Goal: Task Accomplishment & Management: Use online tool/utility

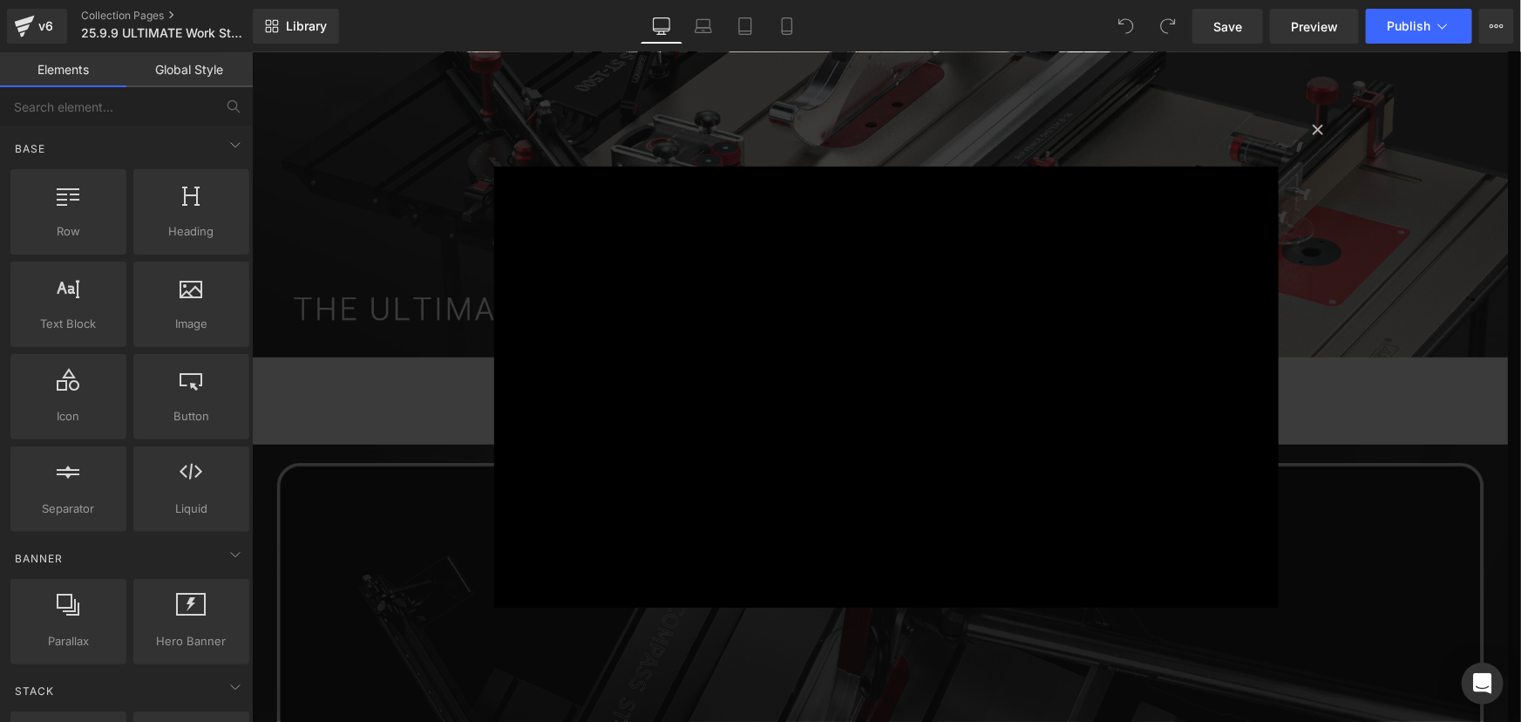
scroll to position [359, 0]
click at [1310, 121] on button "×" at bounding box center [1317, 127] width 35 height 35
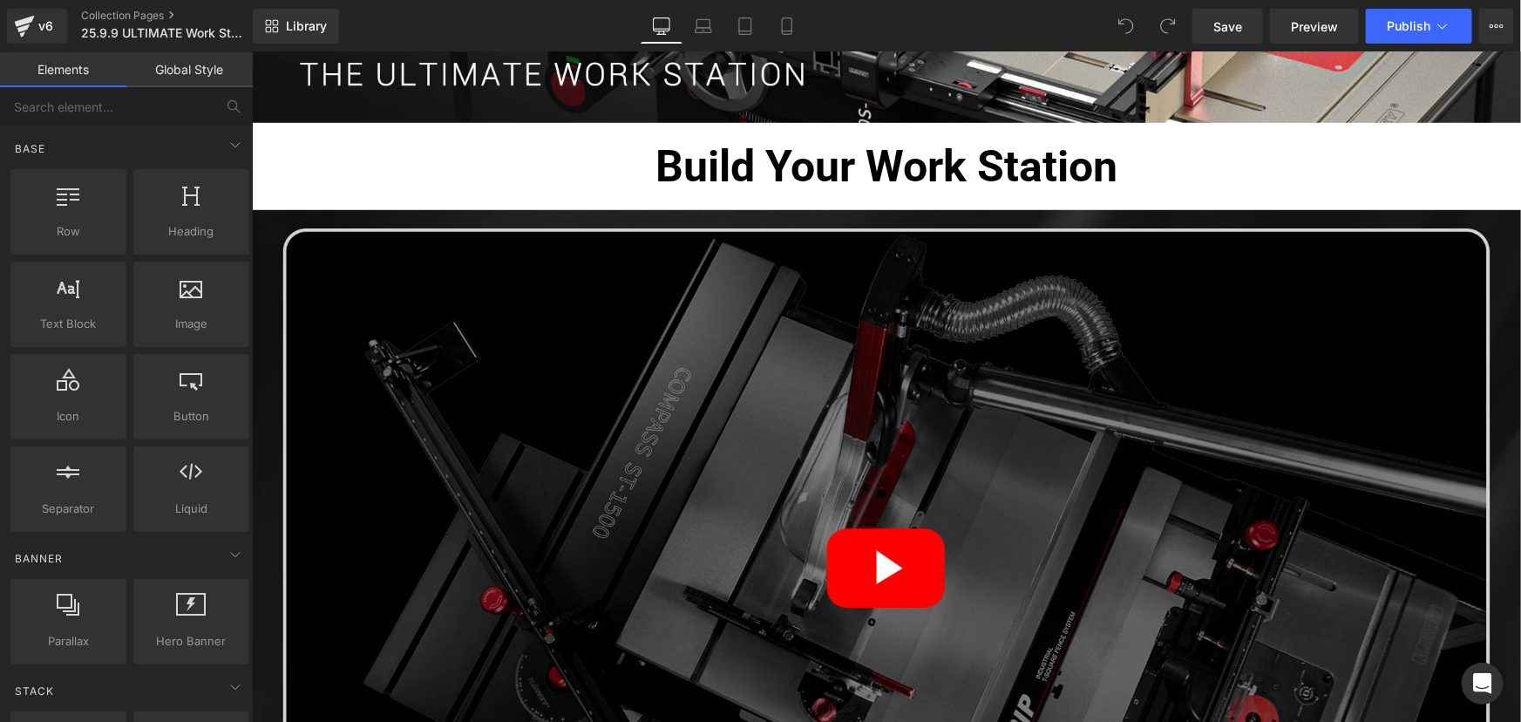
scroll to position [1152, 0]
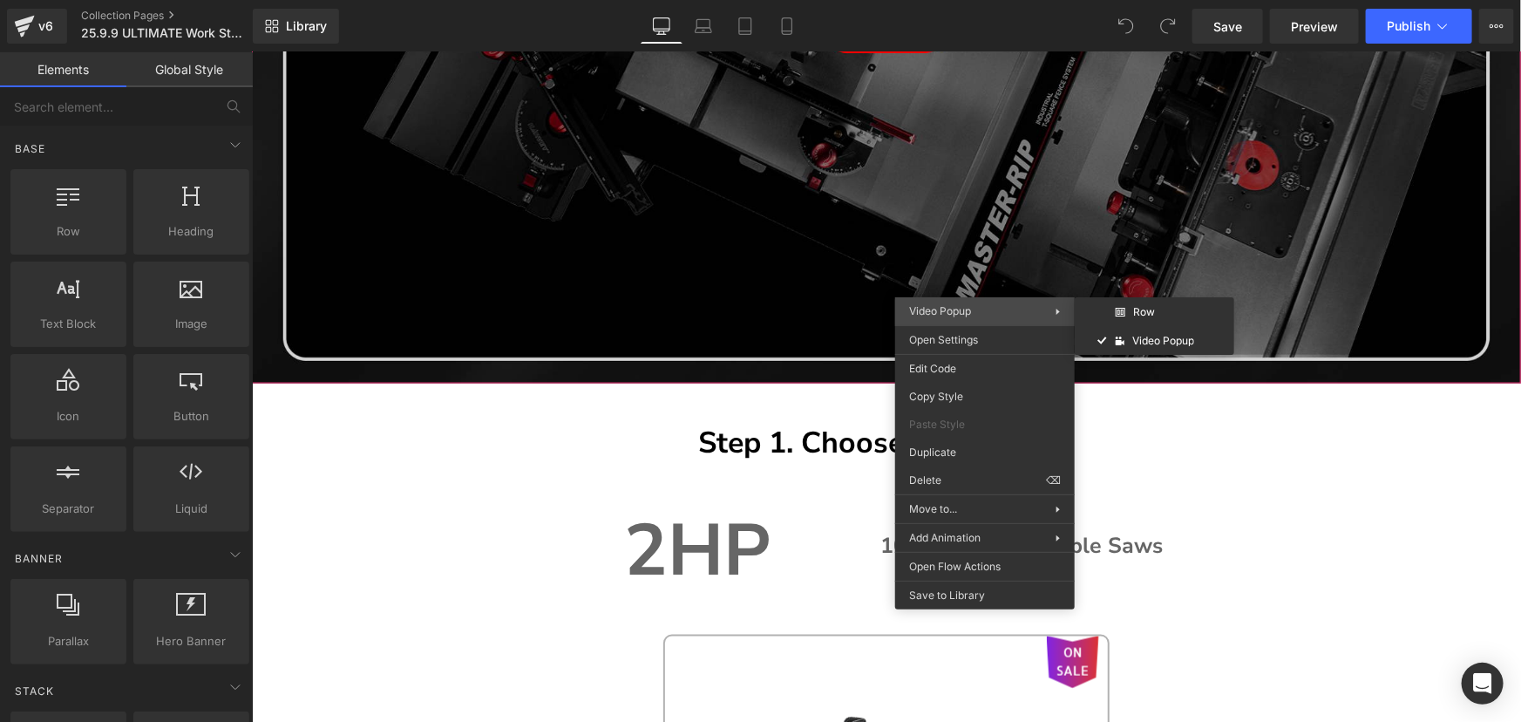
click at [1057, 308] on icon at bounding box center [1058, 312] width 5 height 8
click at [478, 436] on p "Step 1. Choose Main Model" at bounding box center [886, 441] width 1180 height 47
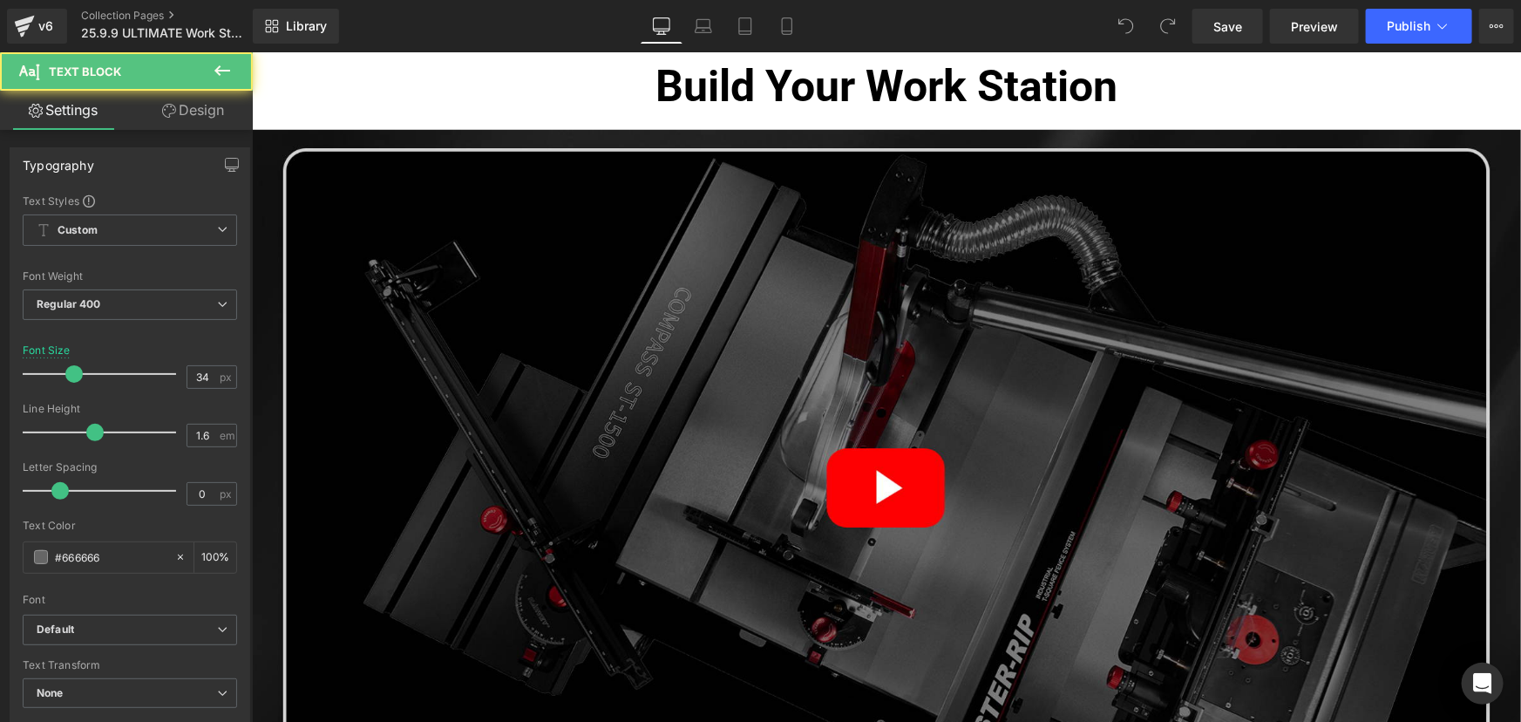
scroll to position [597, 0]
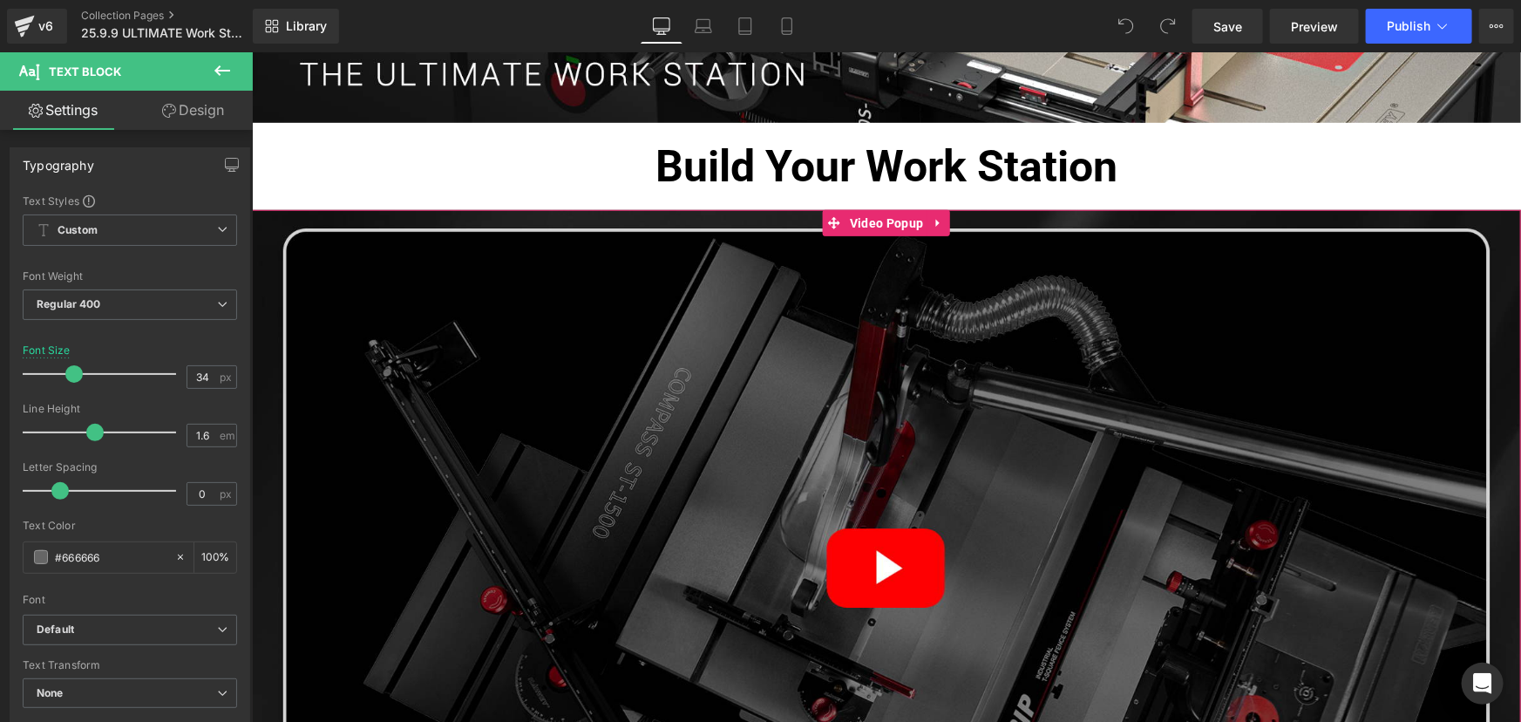
click at [777, 402] on img at bounding box center [885, 573] width 1269 height 728
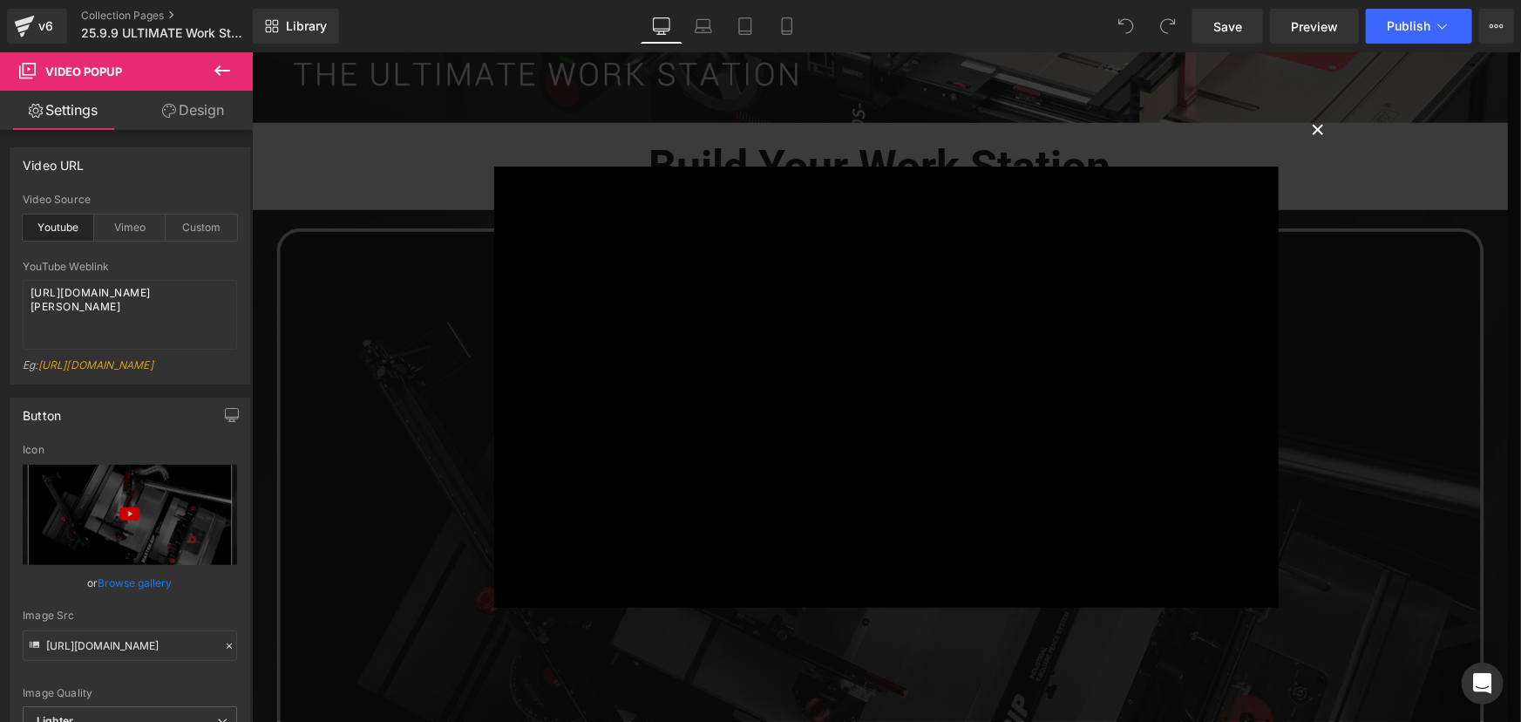
click at [1314, 126] on button "×" at bounding box center [1317, 127] width 35 height 35
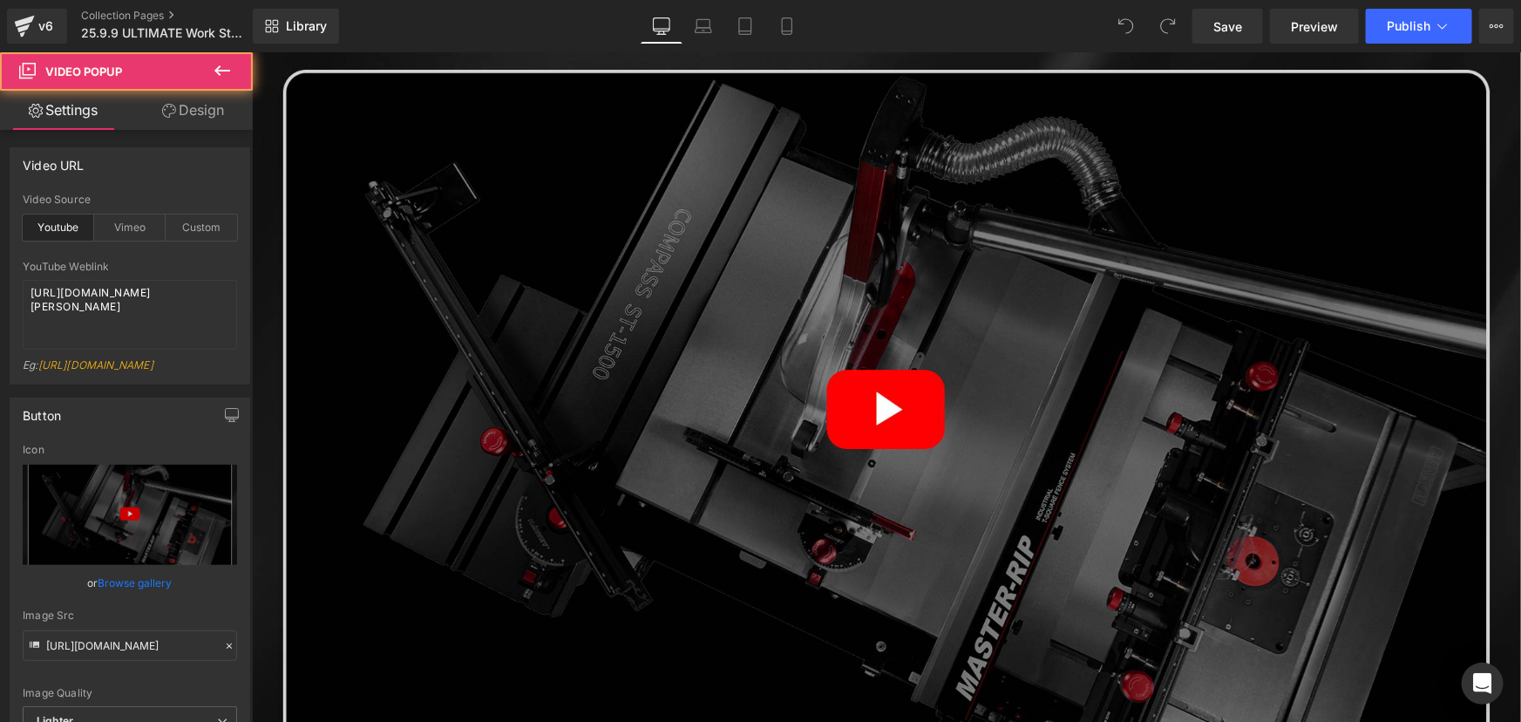
click at [980, 67] on img at bounding box center [885, 415] width 1269 height 728
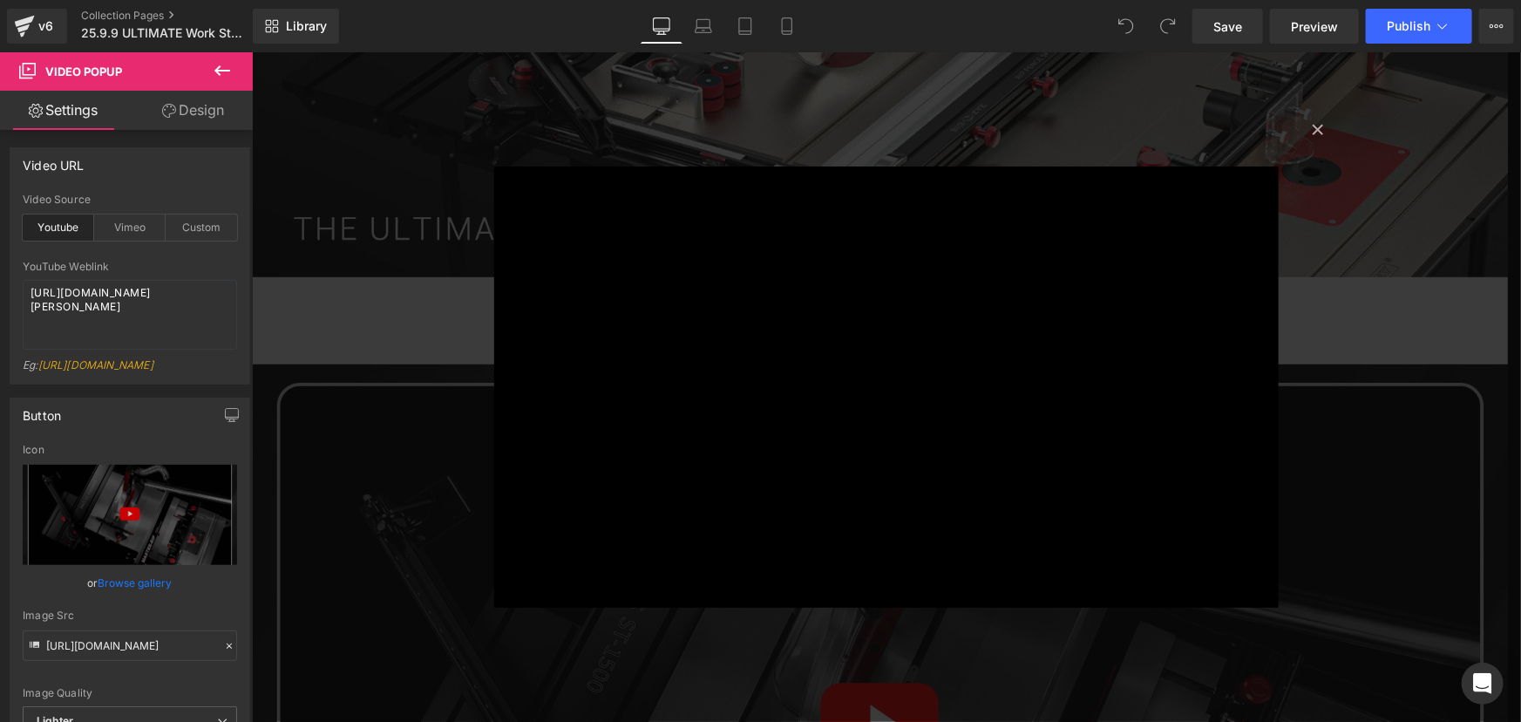
scroll to position [439, 0]
click at [1310, 118] on button "×" at bounding box center [1317, 127] width 35 height 35
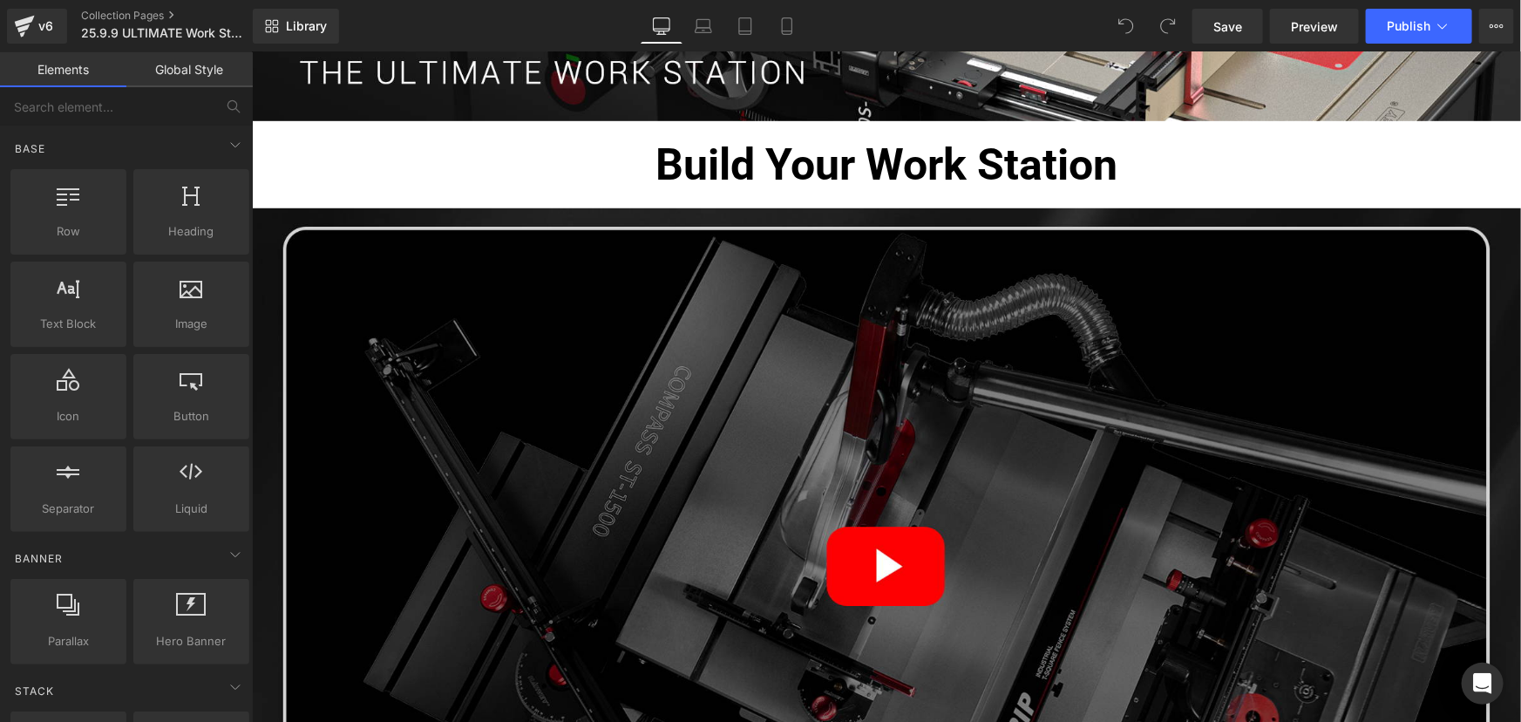
scroll to position [597, 0]
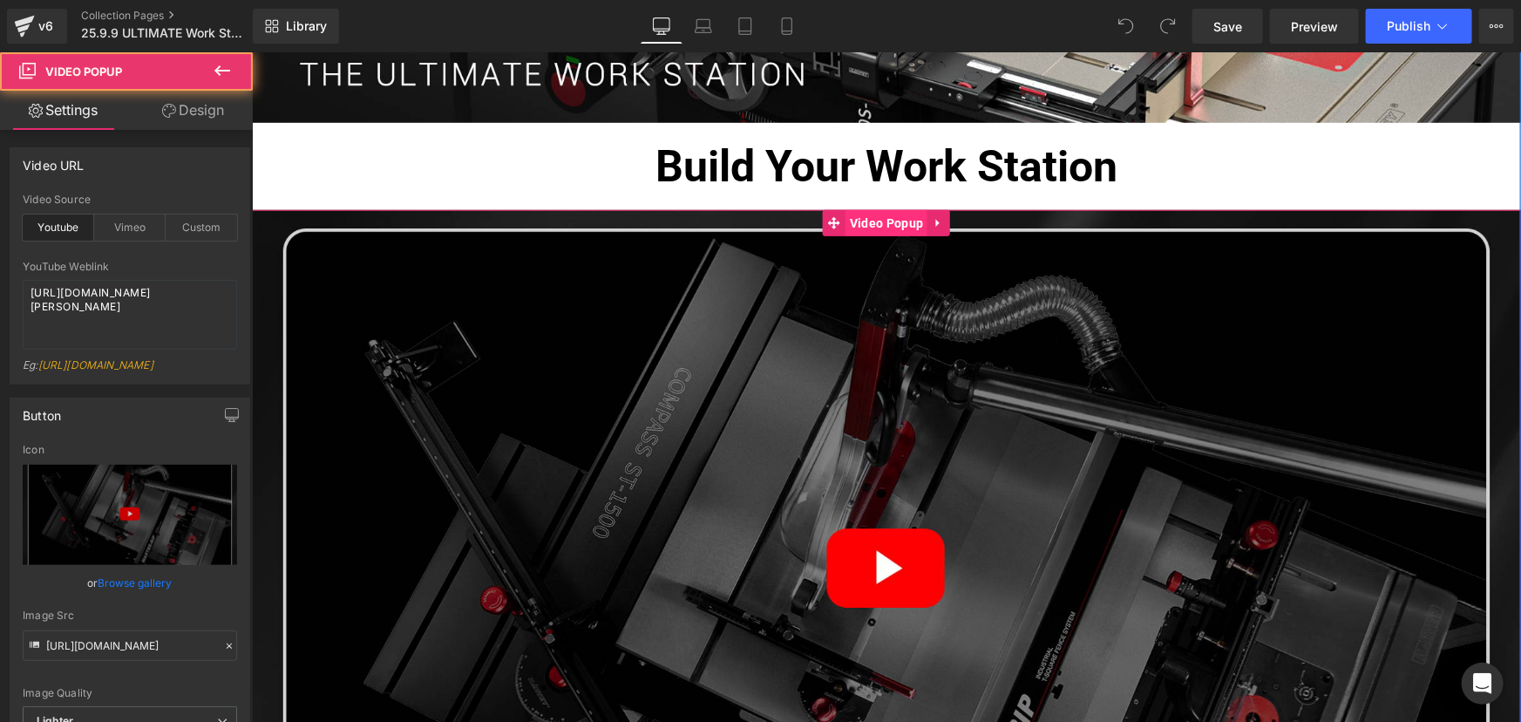
click at [854, 216] on div "Video Popup" at bounding box center [885, 573] width 1269 height 728
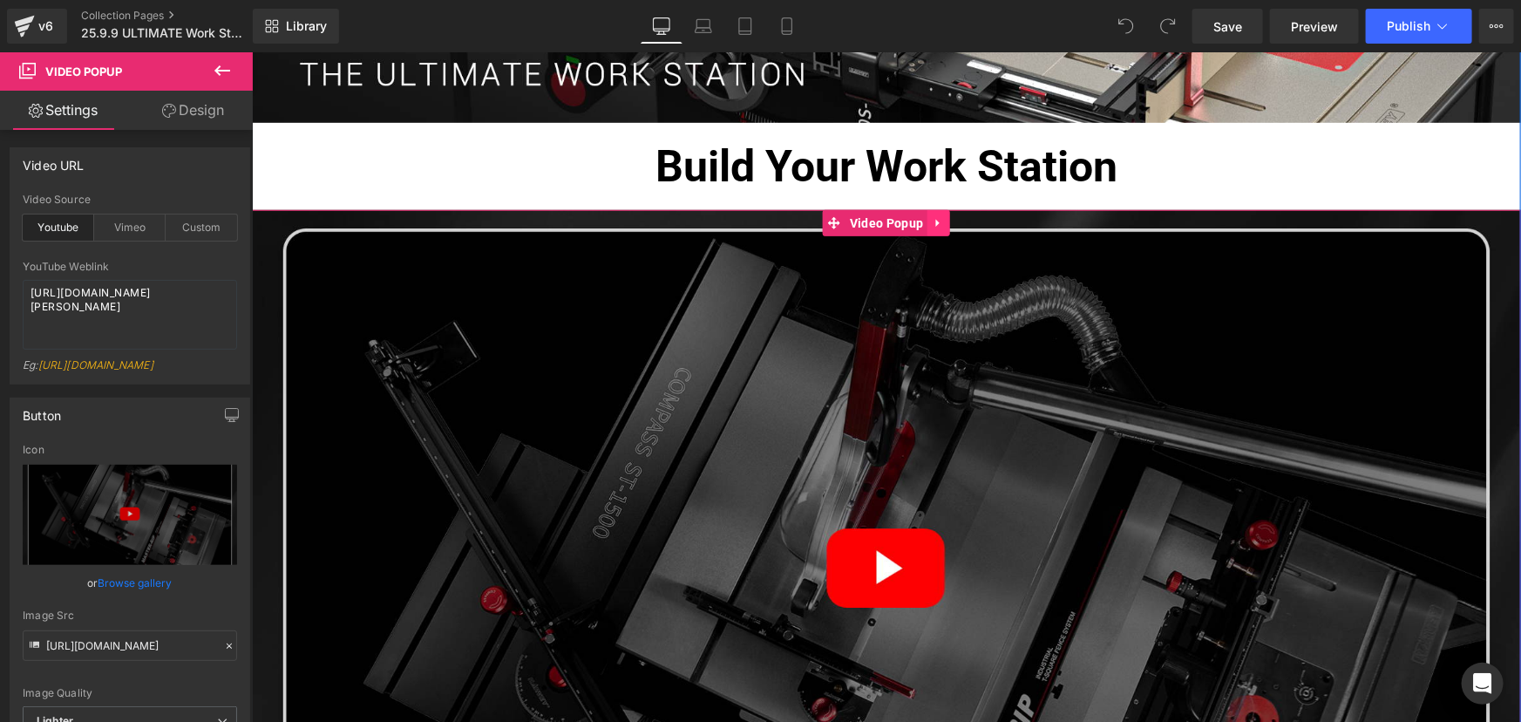
click at [935, 223] on icon at bounding box center [936, 223] width 3 height 8
click at [943, 221] on icon at bounding box center [949, 222] width 12 height 12
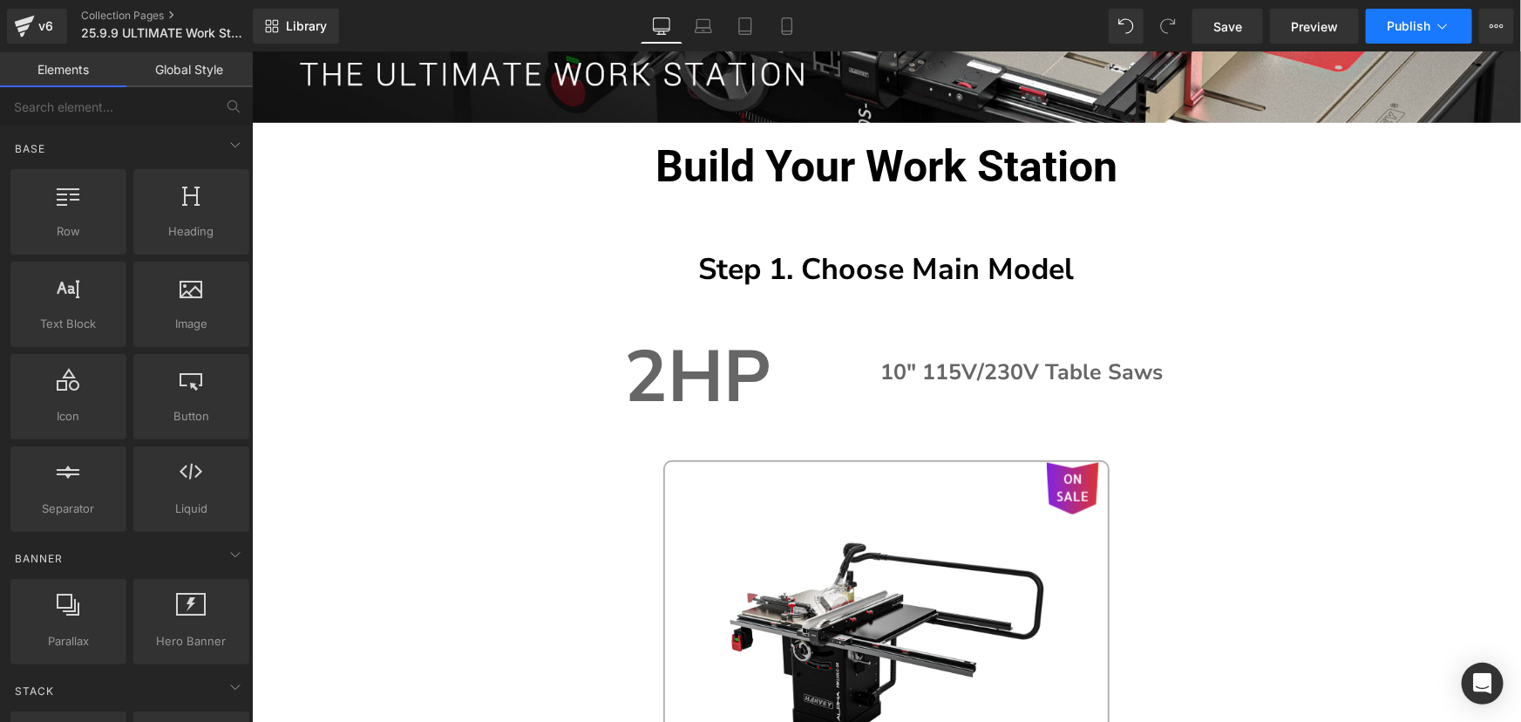
click at [1419, 19] on span "Publish" at bounding box center [1409, 26] width 44 height 14
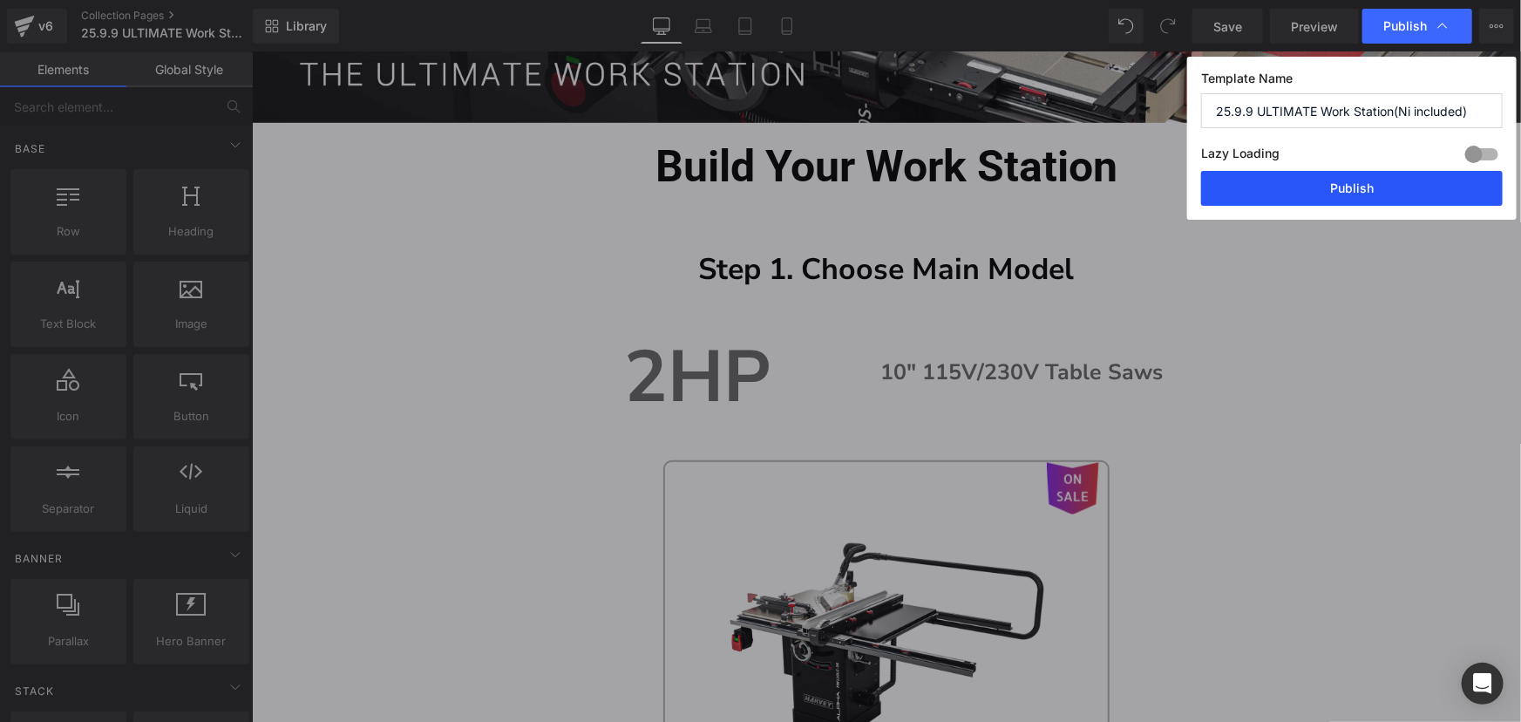
click at [1391, 187] on button "Publish" at bounding box center [1352, 188] width 302 height 35
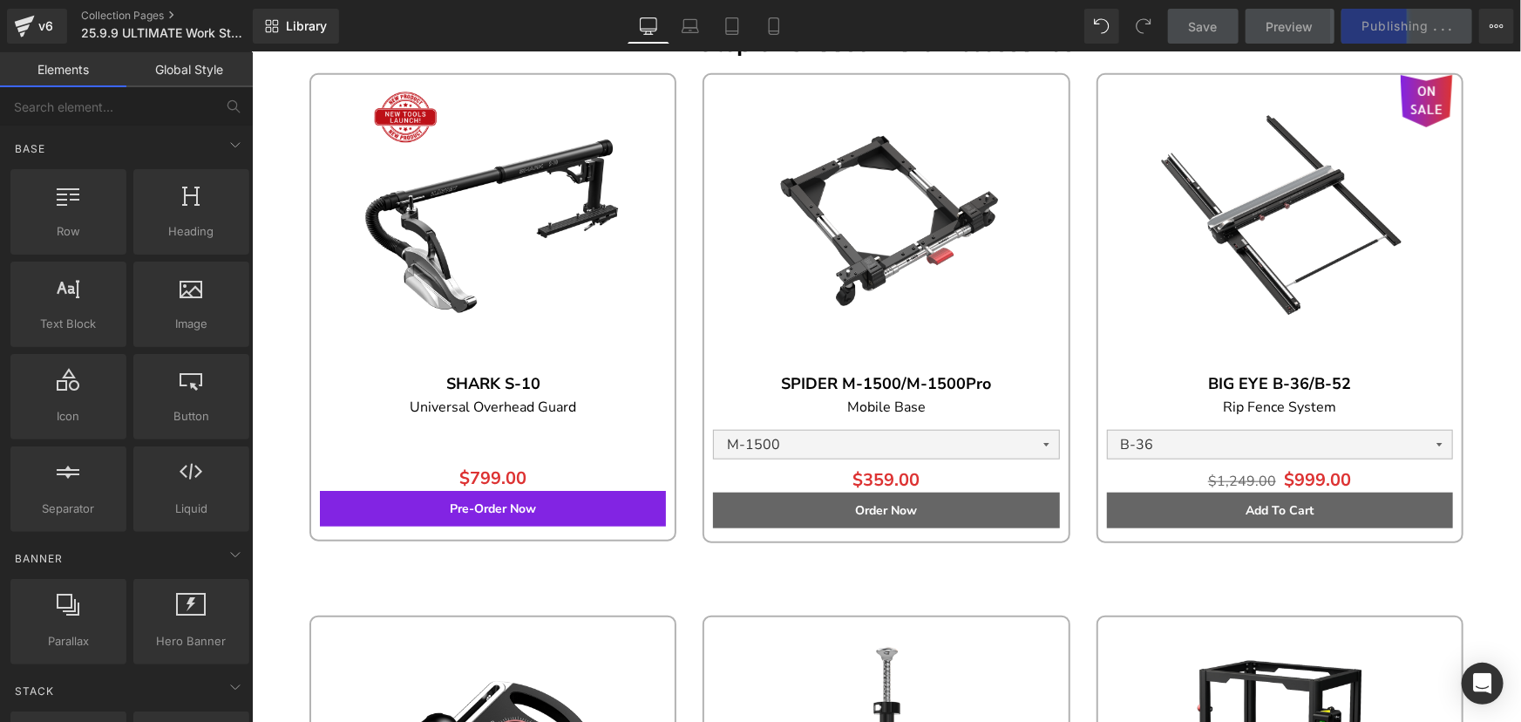
scroll to position [3767, 0]
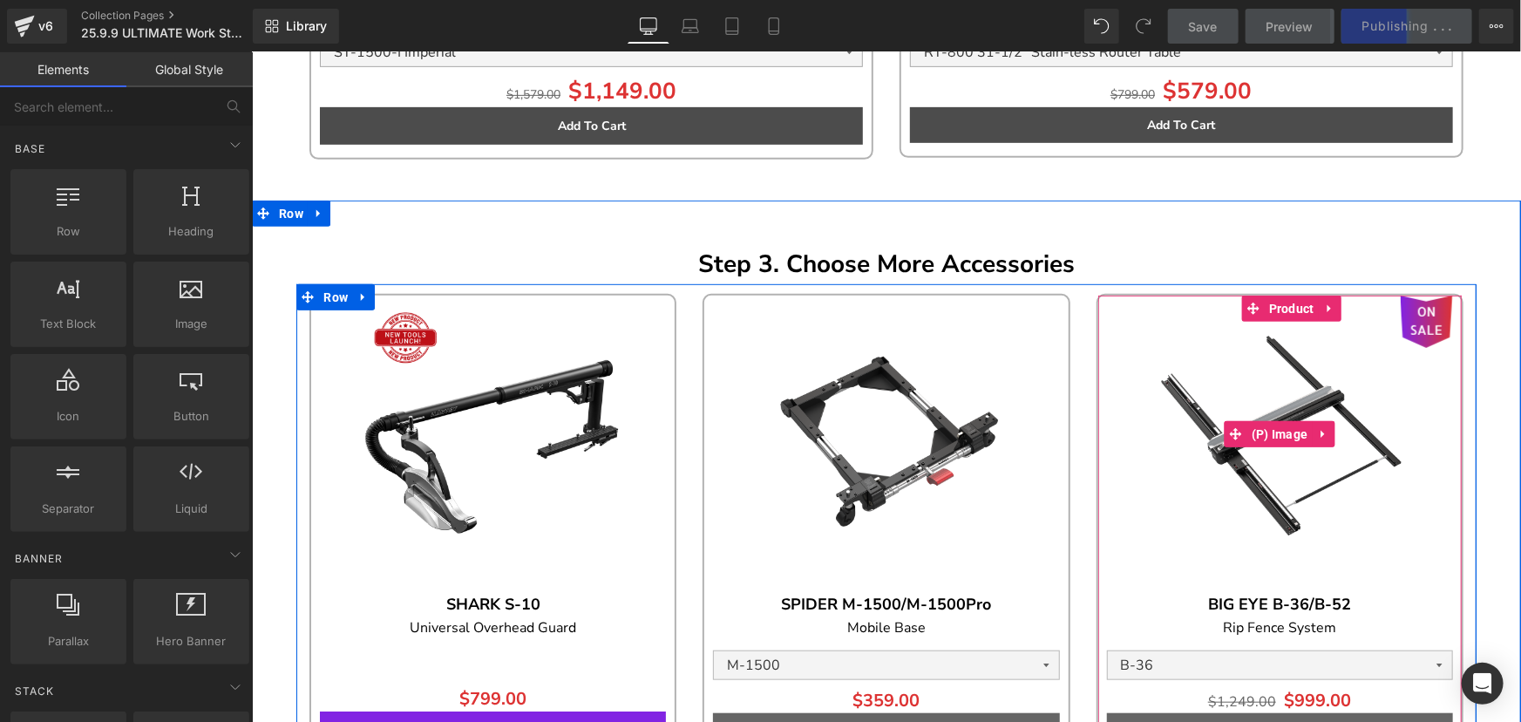
click at [1391, 407] on img at bounding box center [1278, 433] width 277 height 277
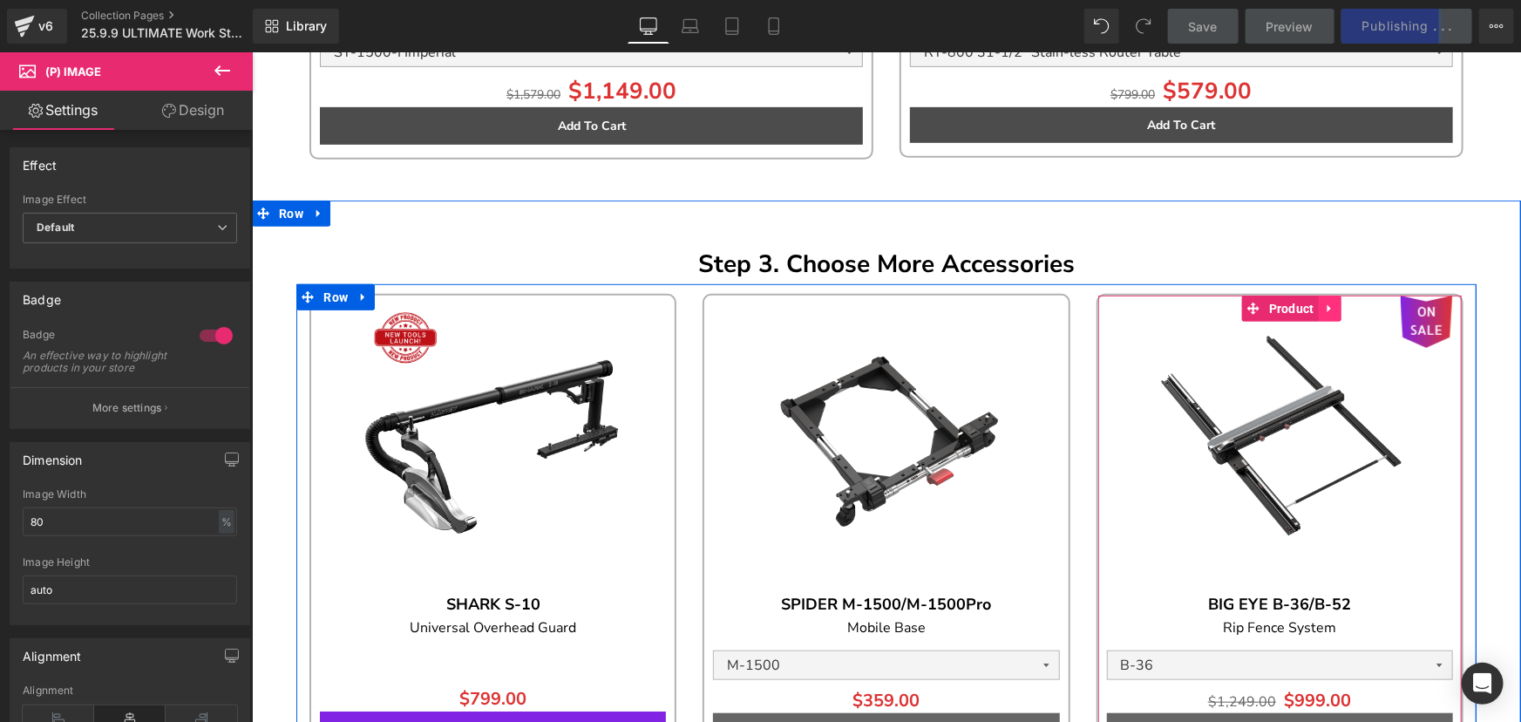
click at [1328, 303] on icon at bounding box center [1329, 308] width 12 height 13
click at [1335, 303] on icon at bounding box center [1341, 308] width 12 height 12
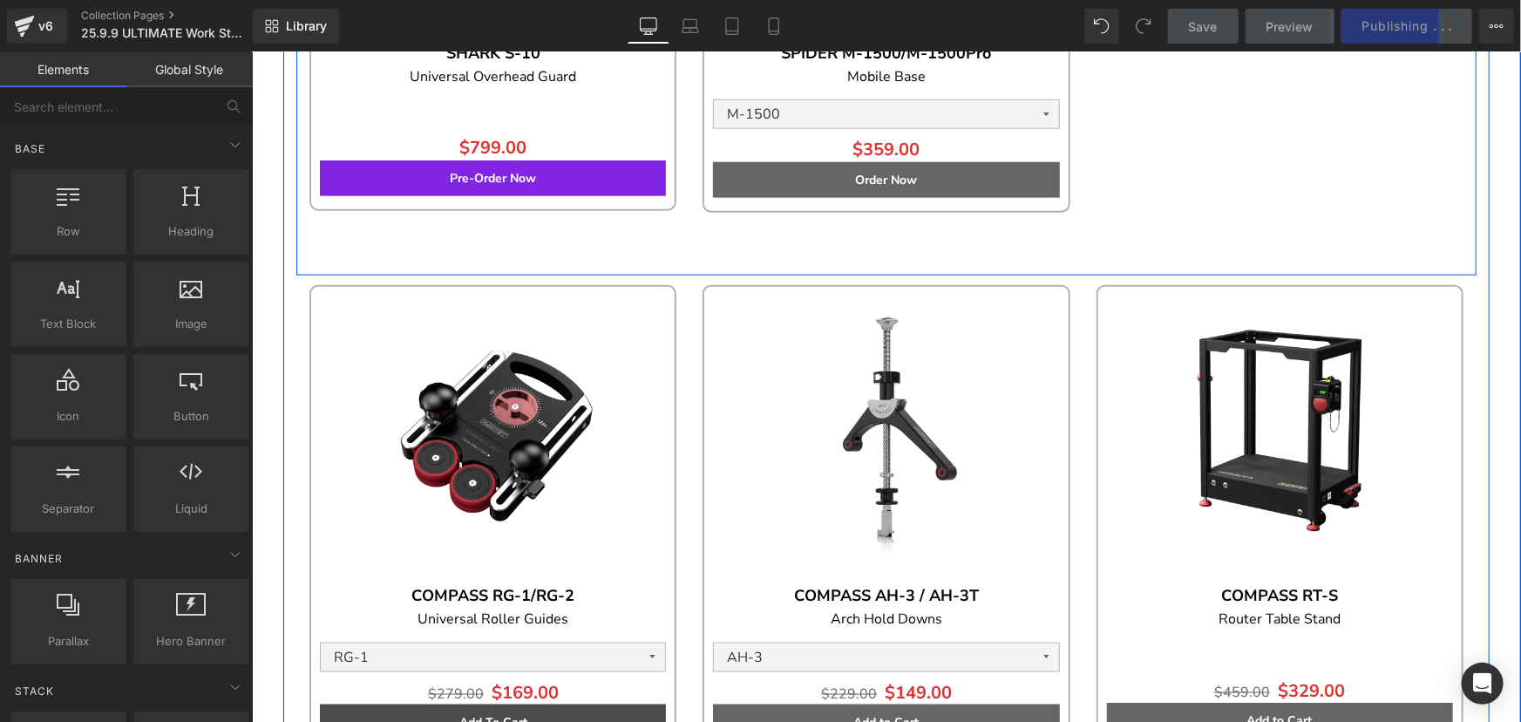
scroll to position [4322, 0]
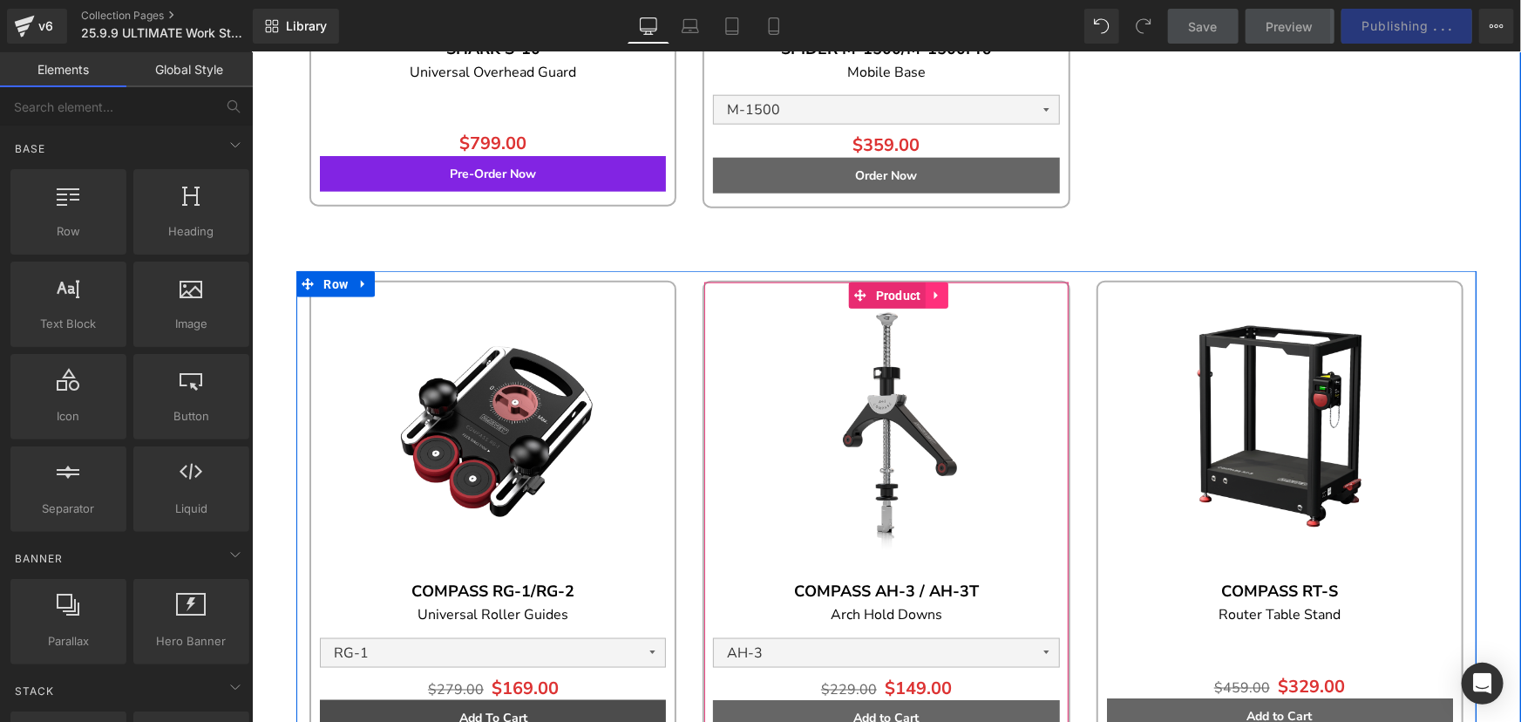
click at [935, 293] on icon at bounding box center [936, 295] width 12 height 13
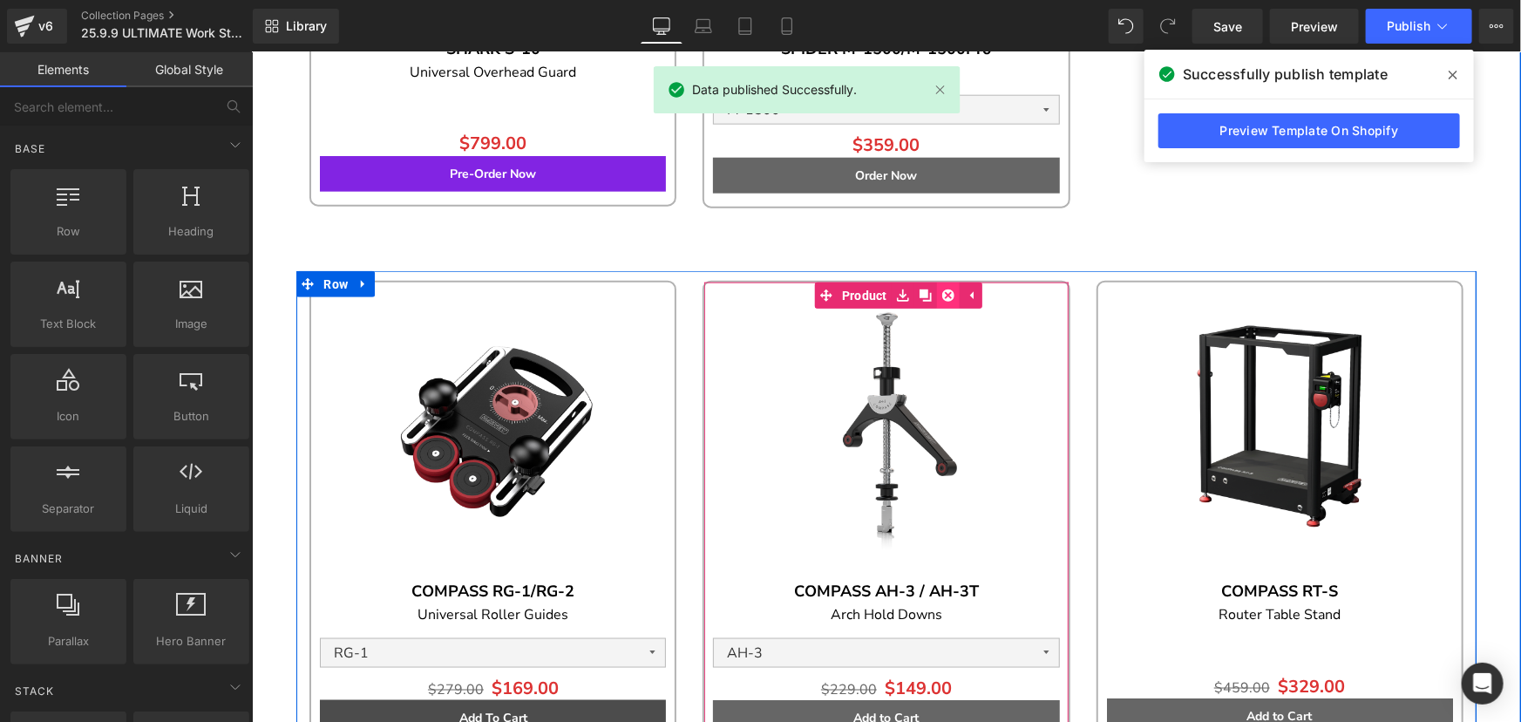
click at [942, 293] on icon at bounding box center [948, 295] width 12 height 12
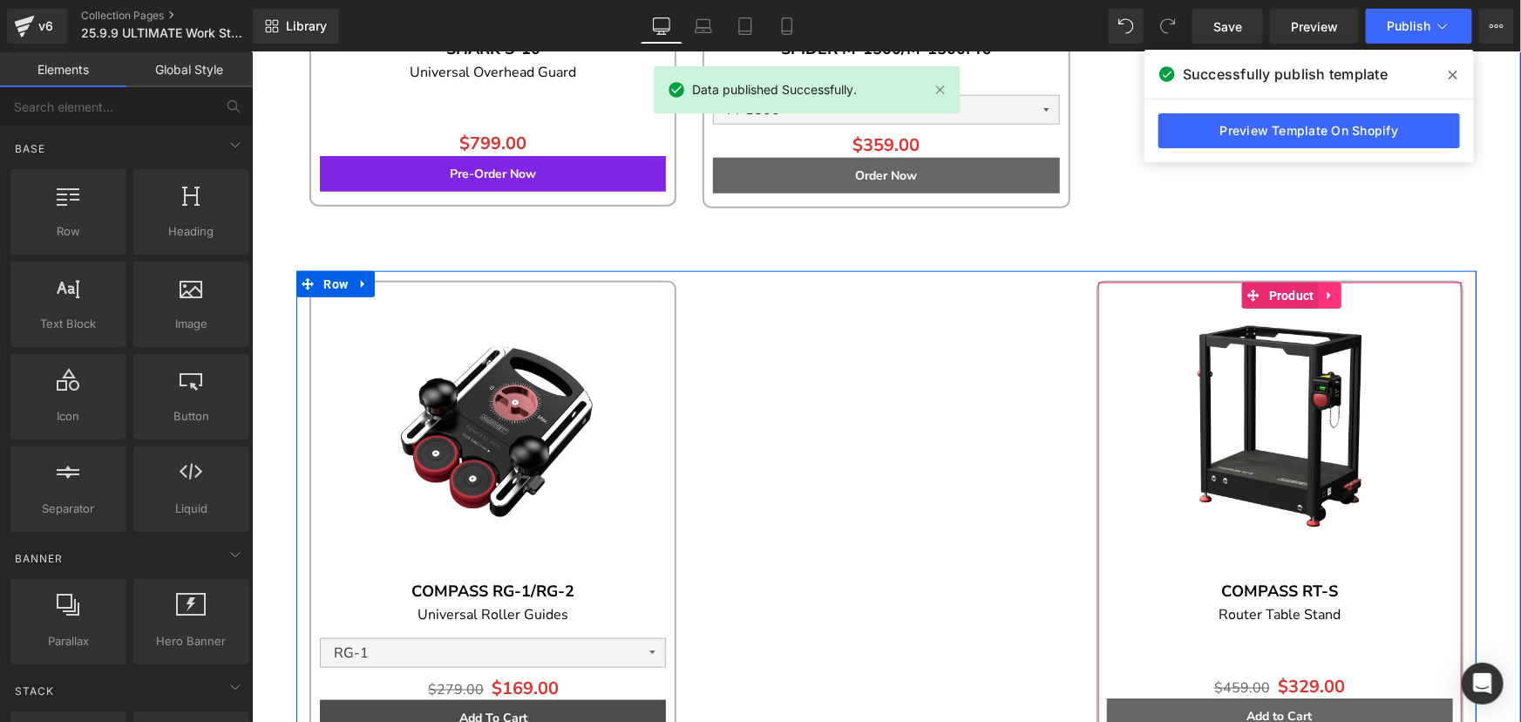
click at [1327, 294] on icon at bounding box center [1328, 295] width 3 height 8
click at [1335, 294] on icon at bounding box center [1341, 295] width 12 height 13
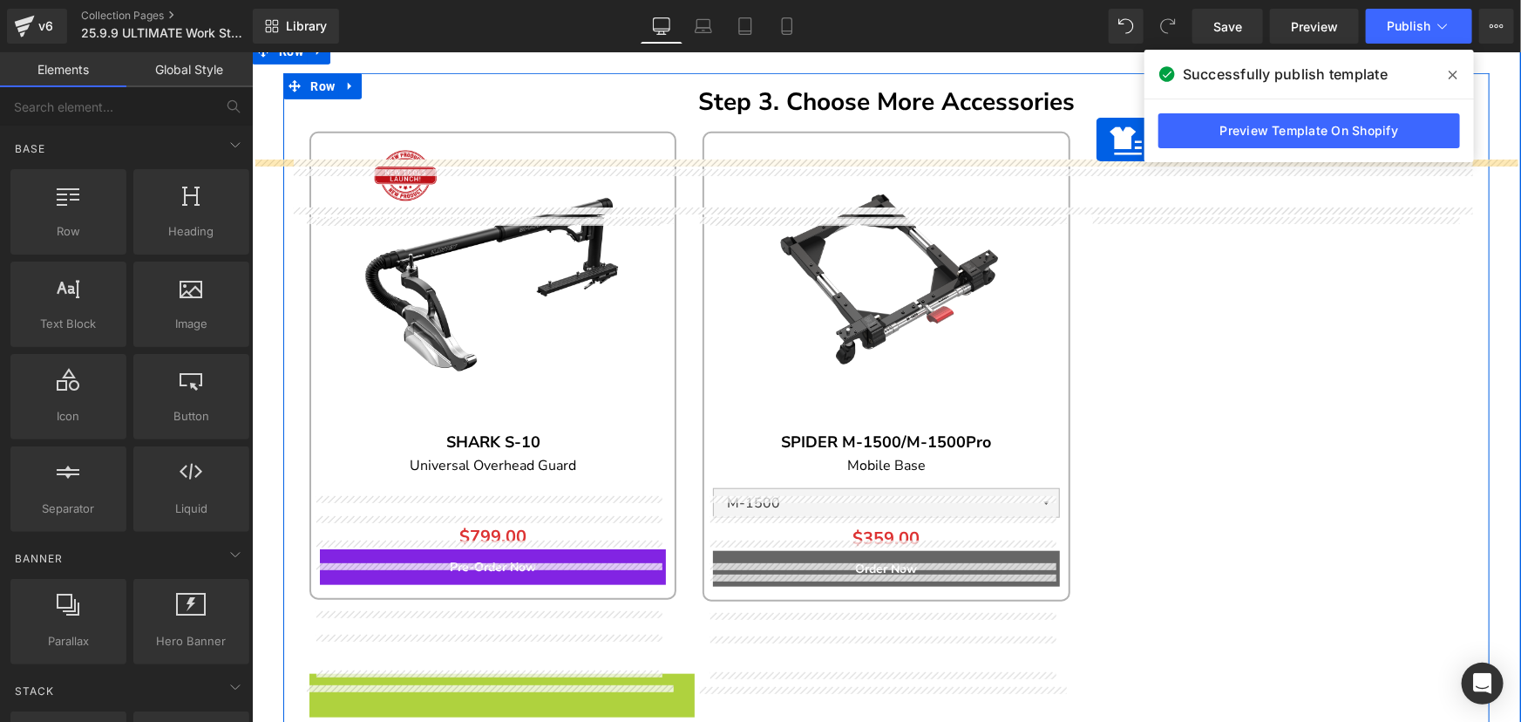
scroll to position [3842, 0]
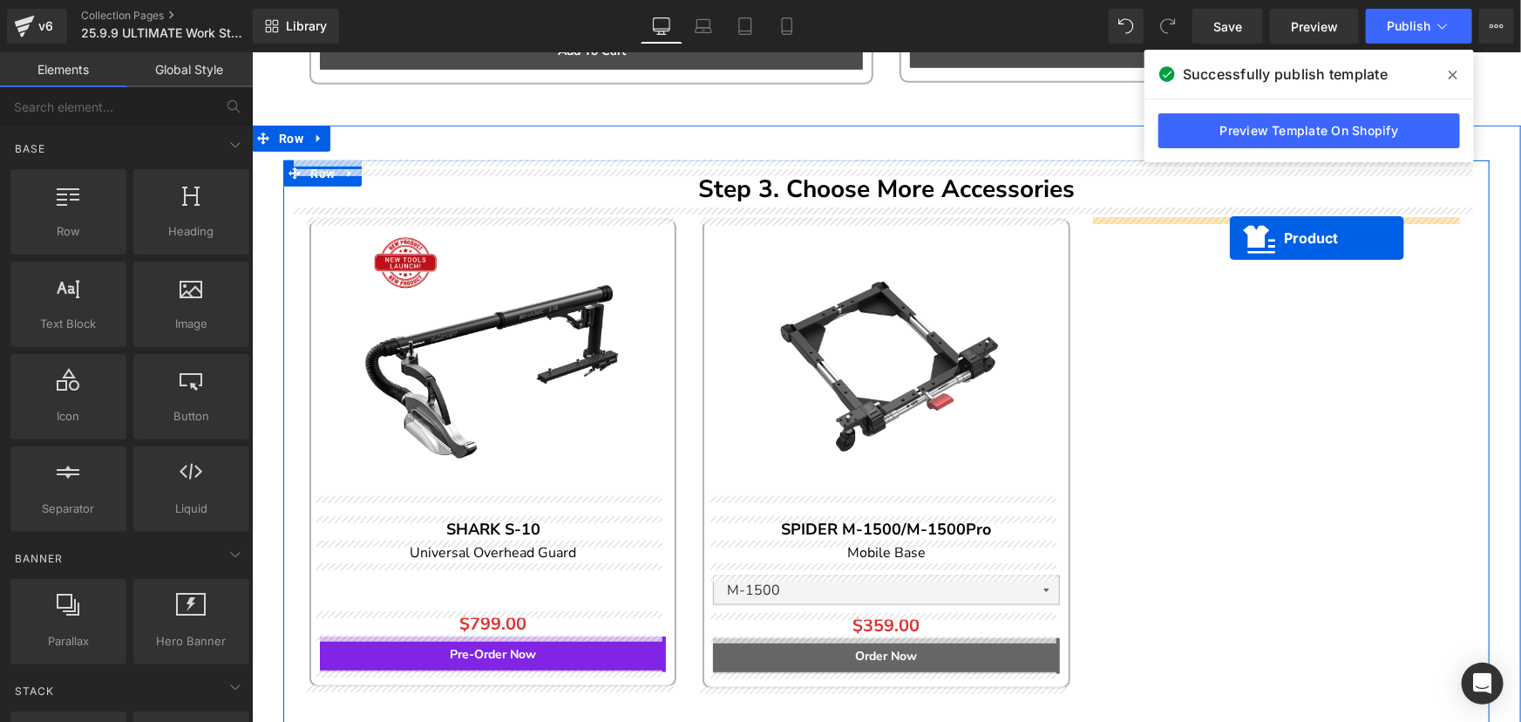
drag, startPoint x: 459, startPoint y: 373, endPoint x: 1229, endPoint y: 237, distance: 781.7
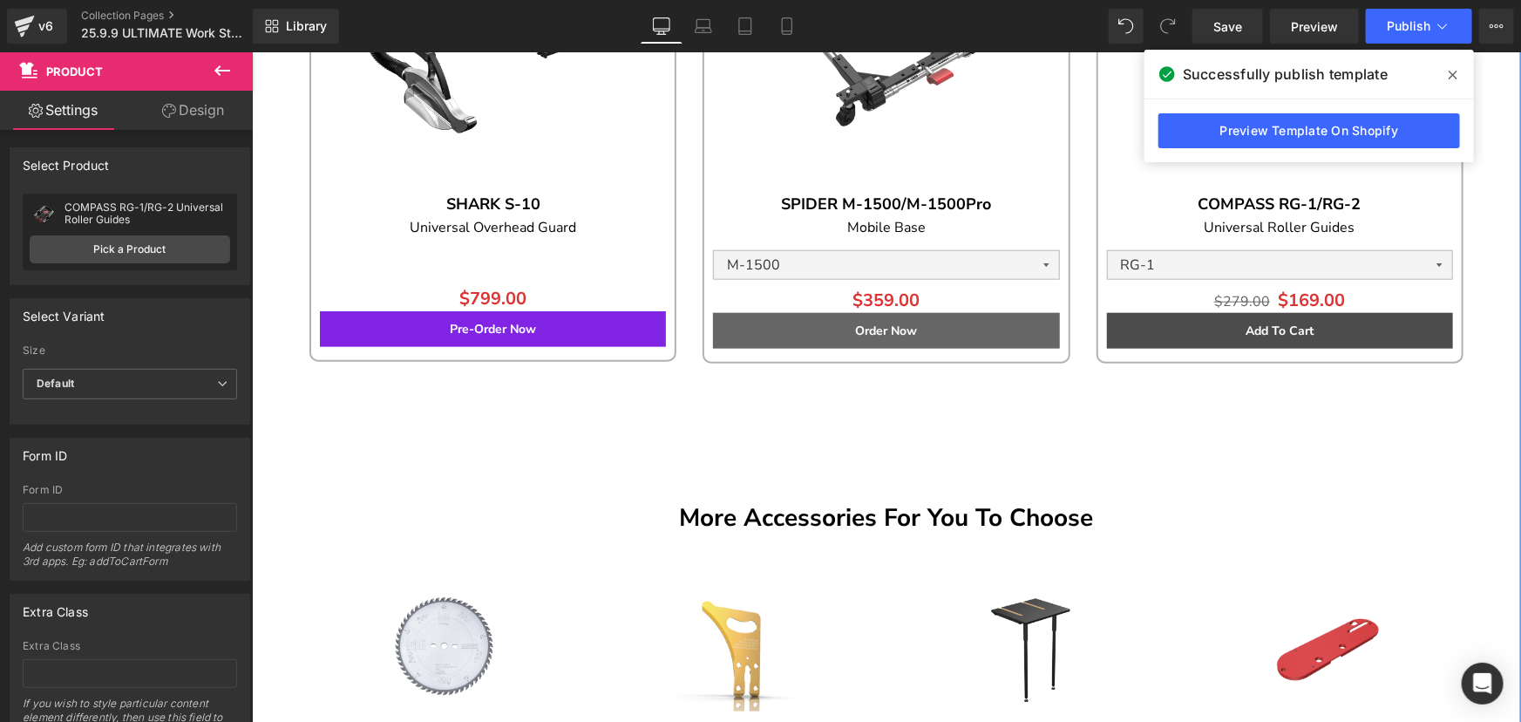
scroll to position [4158, 0]
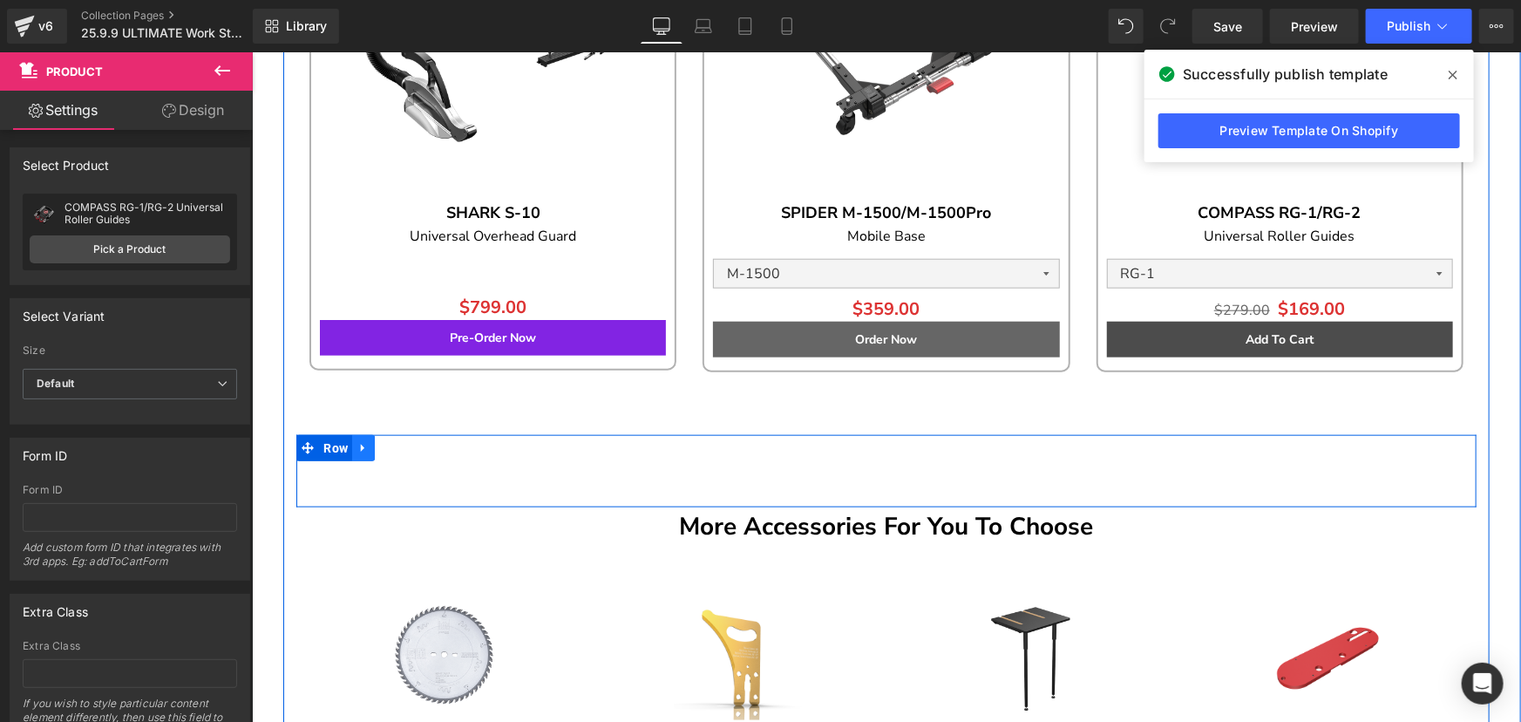
click at [360, 445] on icon at bounding box center [363, 447] width 12 height 13
drag, startPoint x: 400, startPoint y: 442, endPoint x: 491, endPoint y: 429, distance: 91.6
click at [402, 442] on icon at bounding box center [408, 447] width 12 height 12
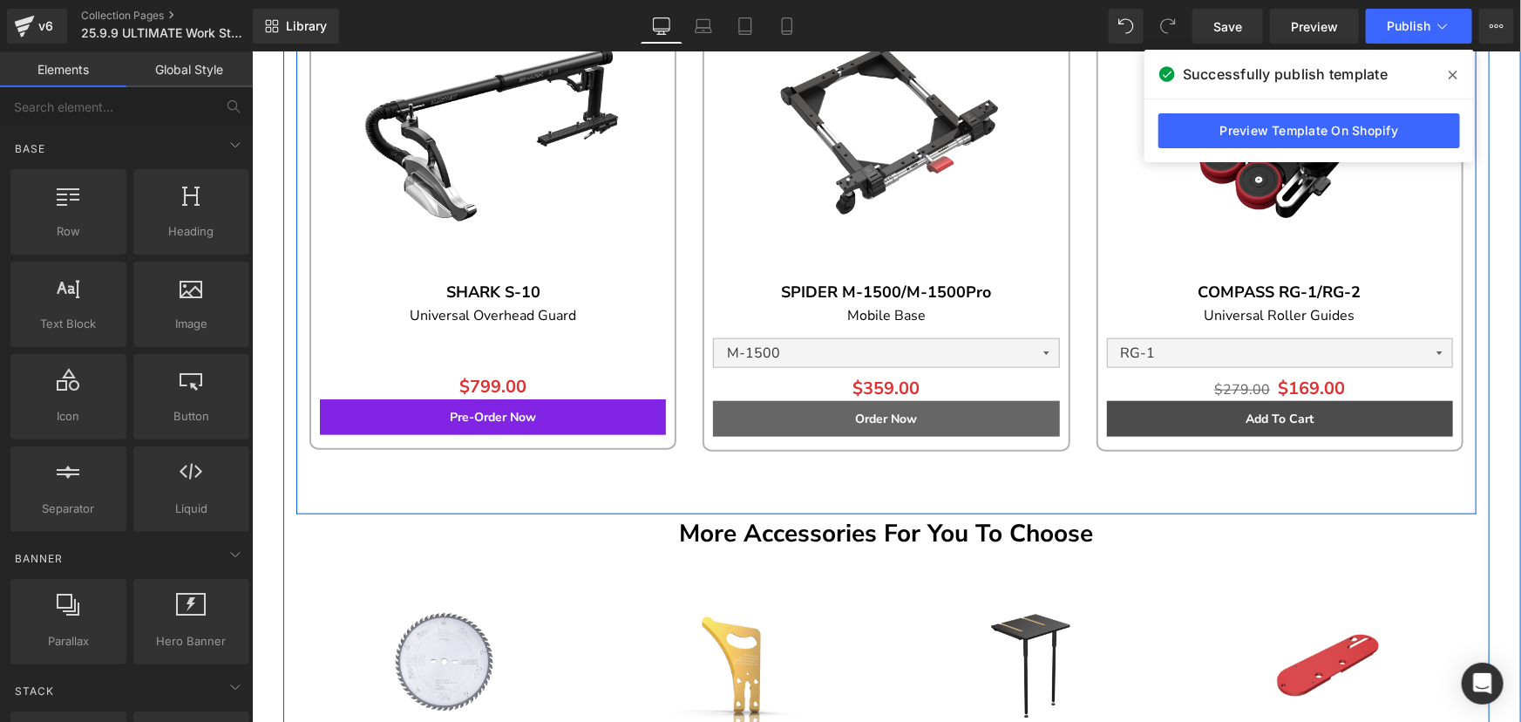
scroll to position [4080, 0]
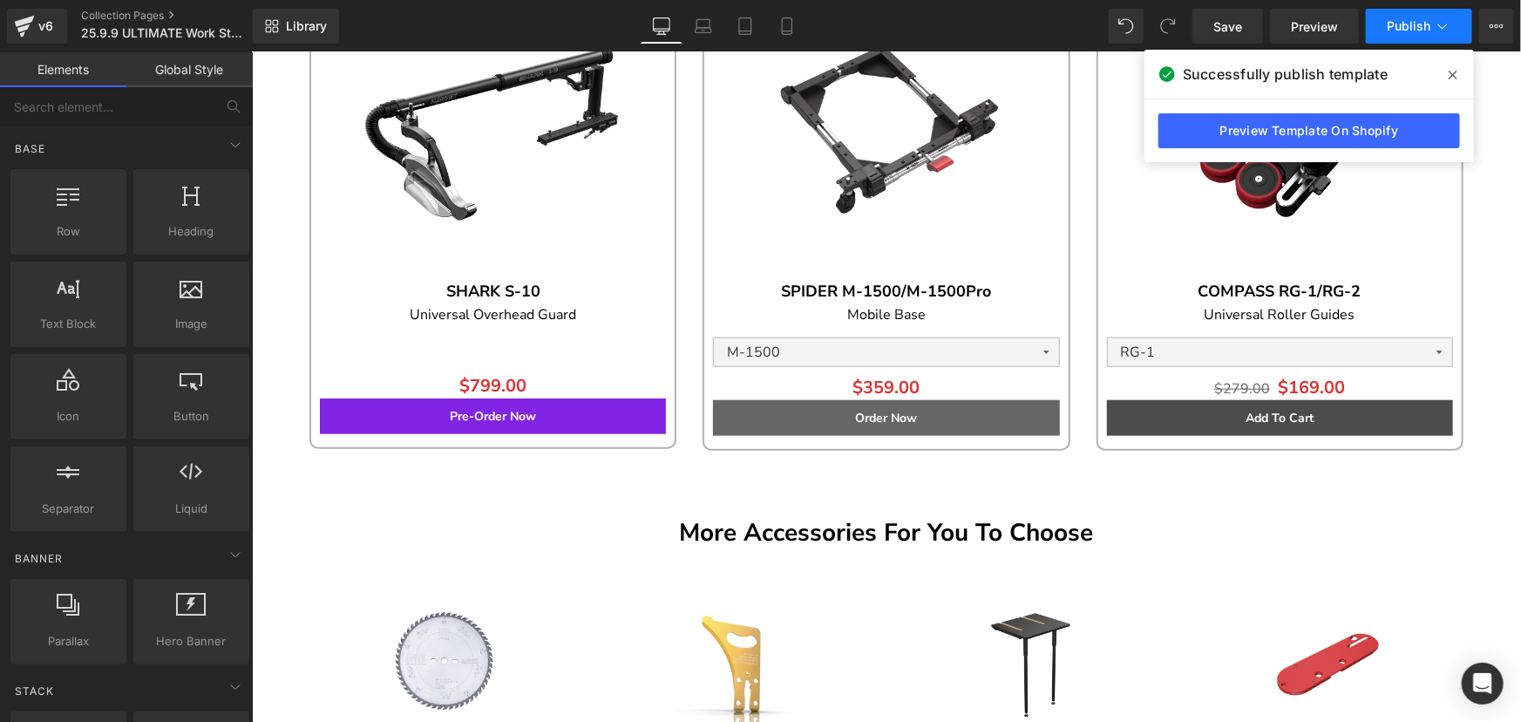
click at [1404, 38] on button "Publish" at bounding box center [1419, 26] width 106 height 35
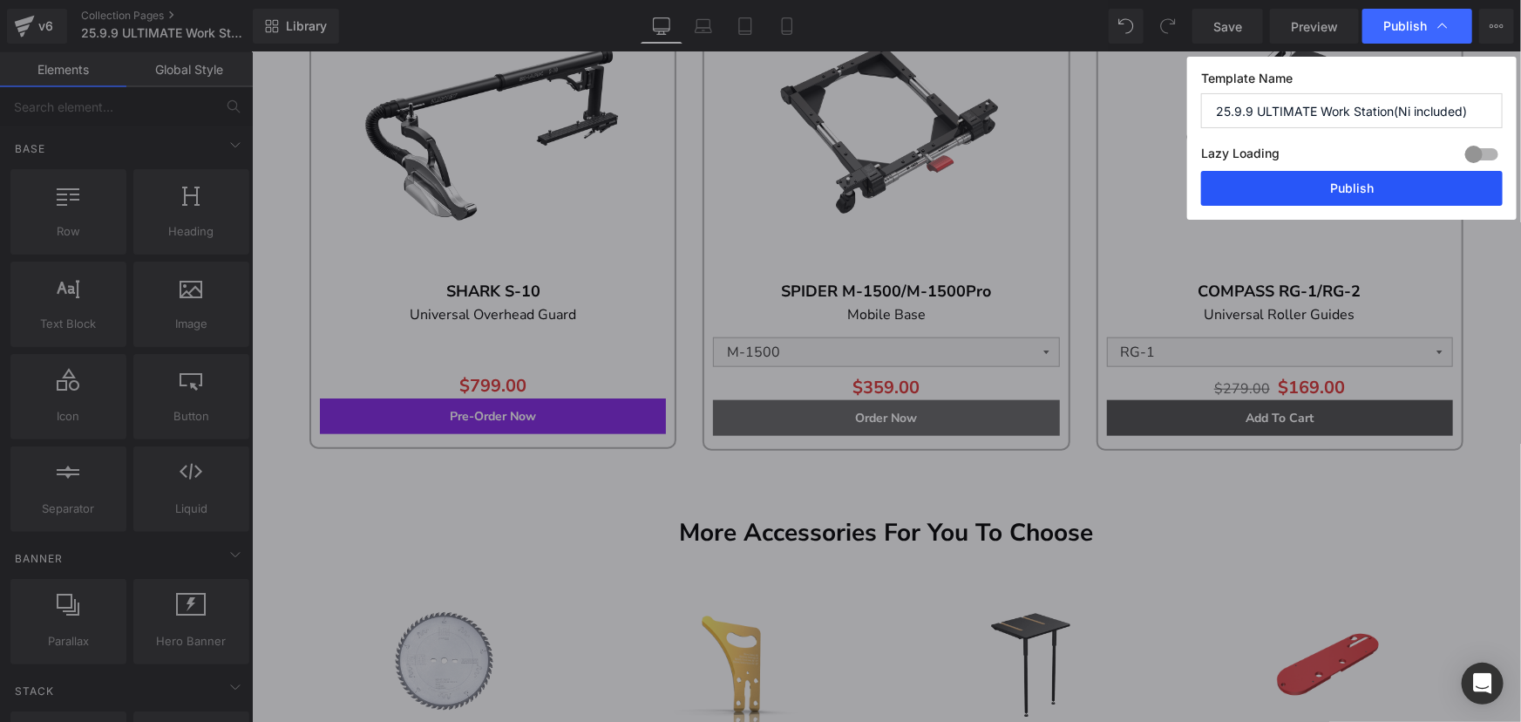
click at [1363, 195] on button "Publish" at bounding box center [1352, 188] width 302 height 35
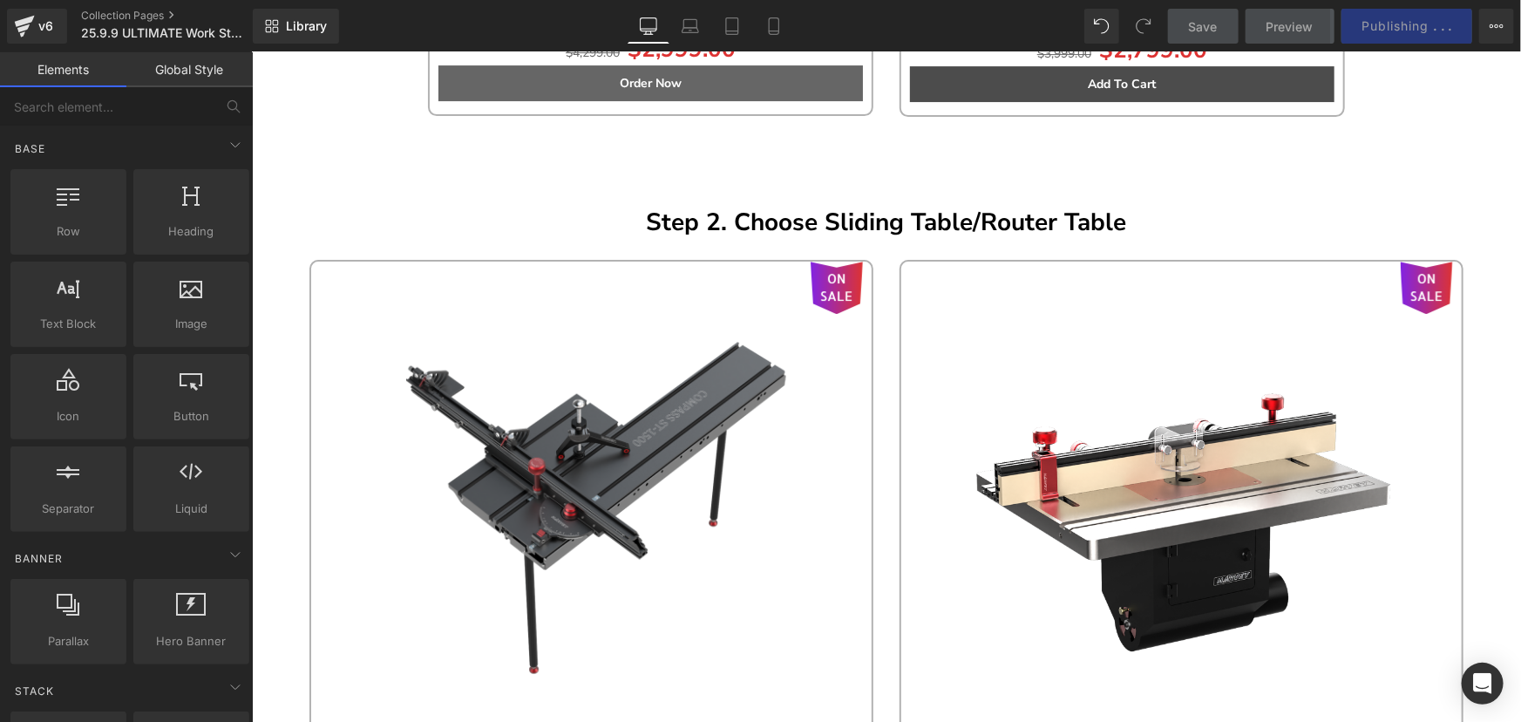
scroll to position [2891, 0]
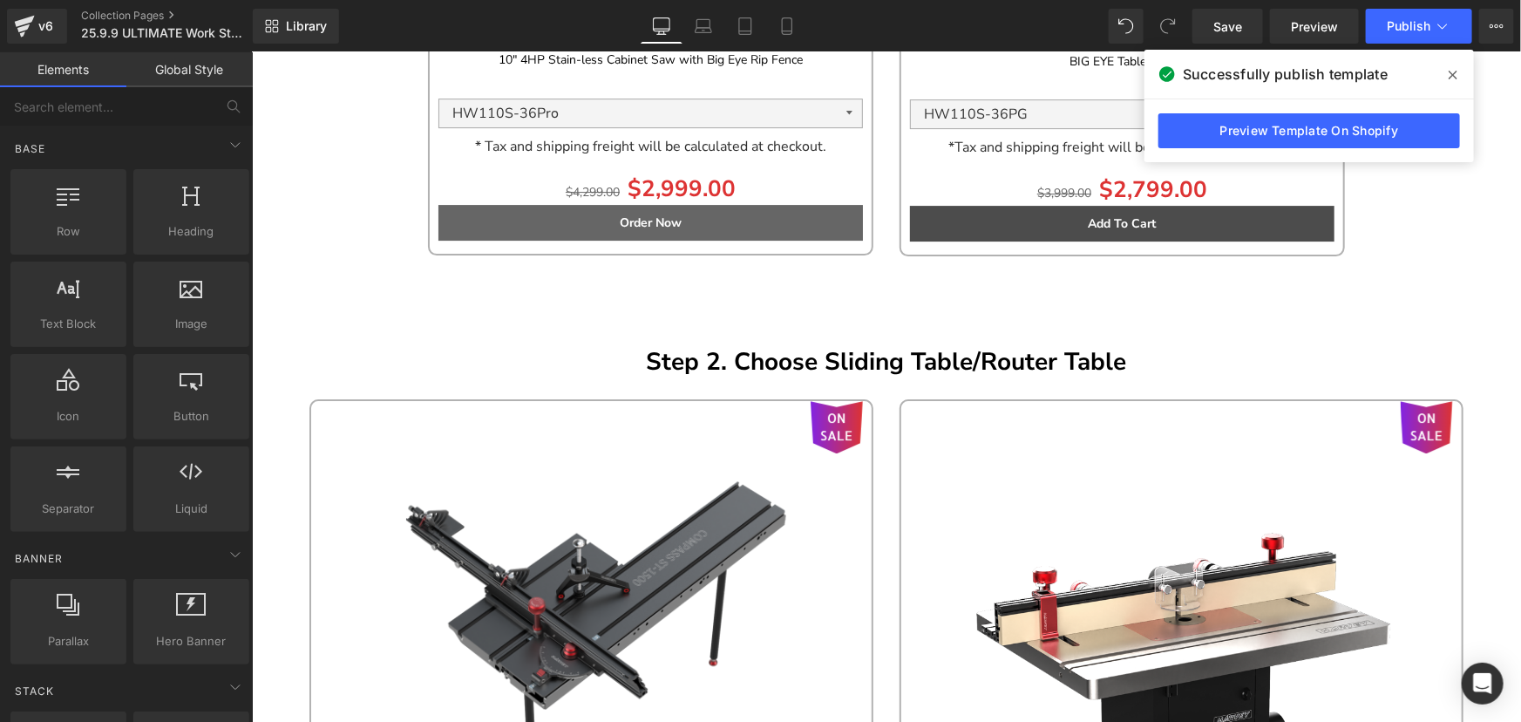
click at [1450, 79] on icon at bounding box center [1453, 75] width 9 height 14
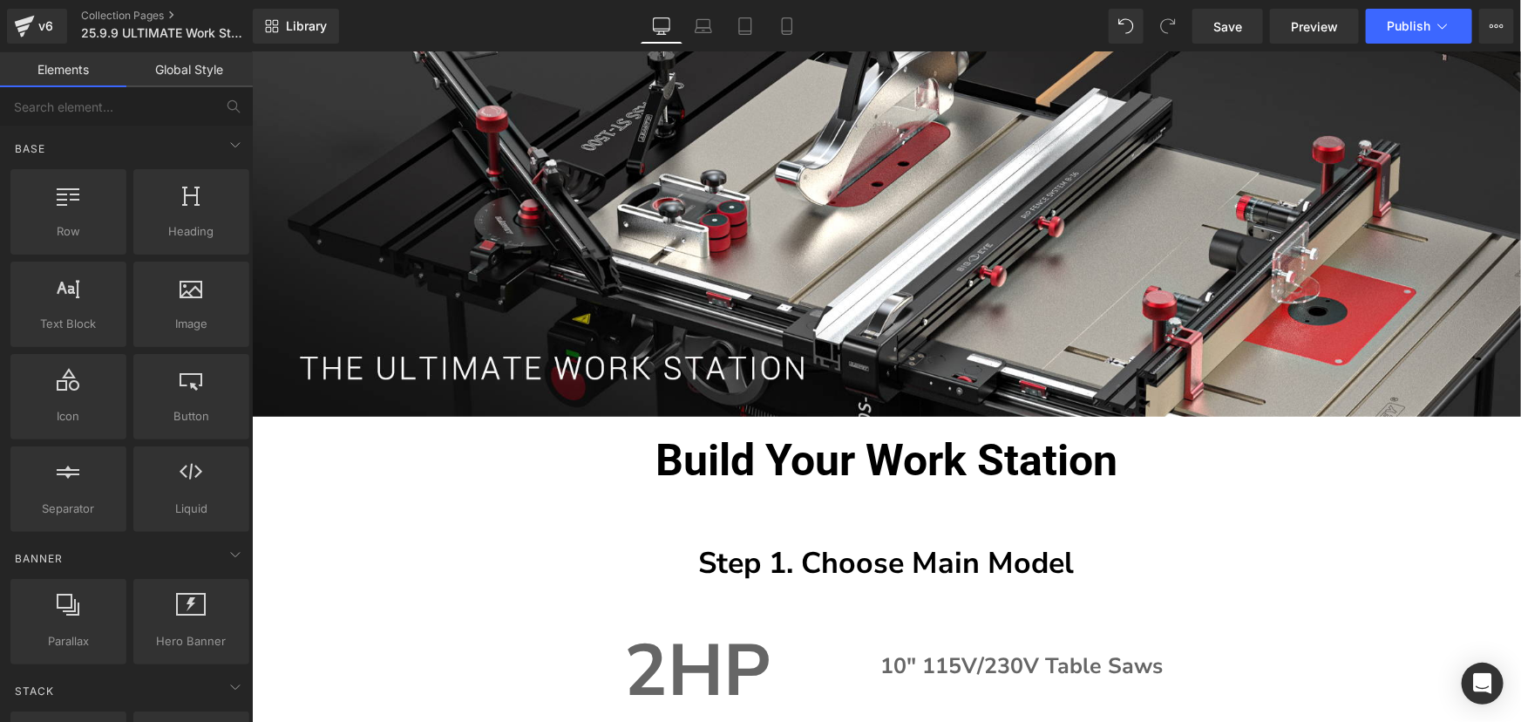
scroll to position [0, 0]
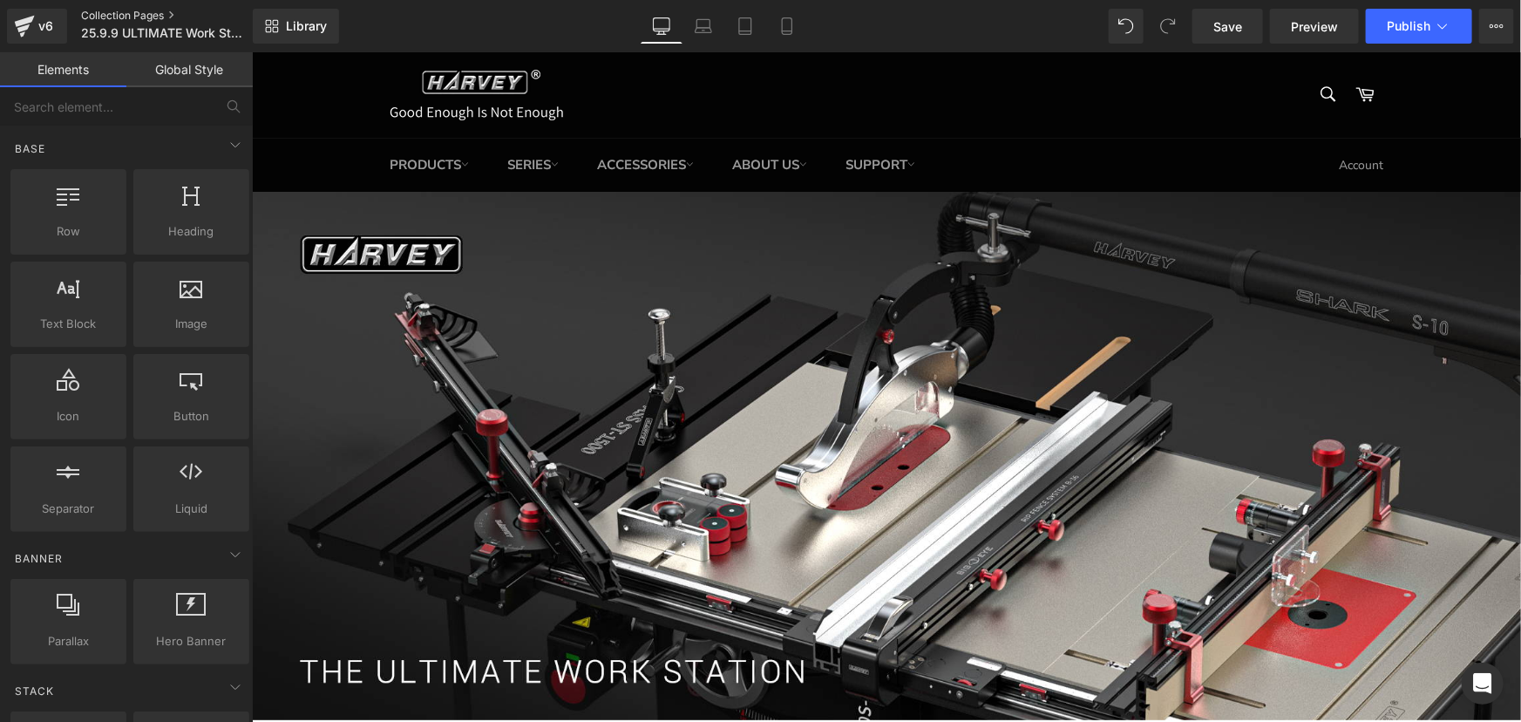
click at [105, 11] on link "Collection Pages" at bounding box center [181, 16] width 201 height 14
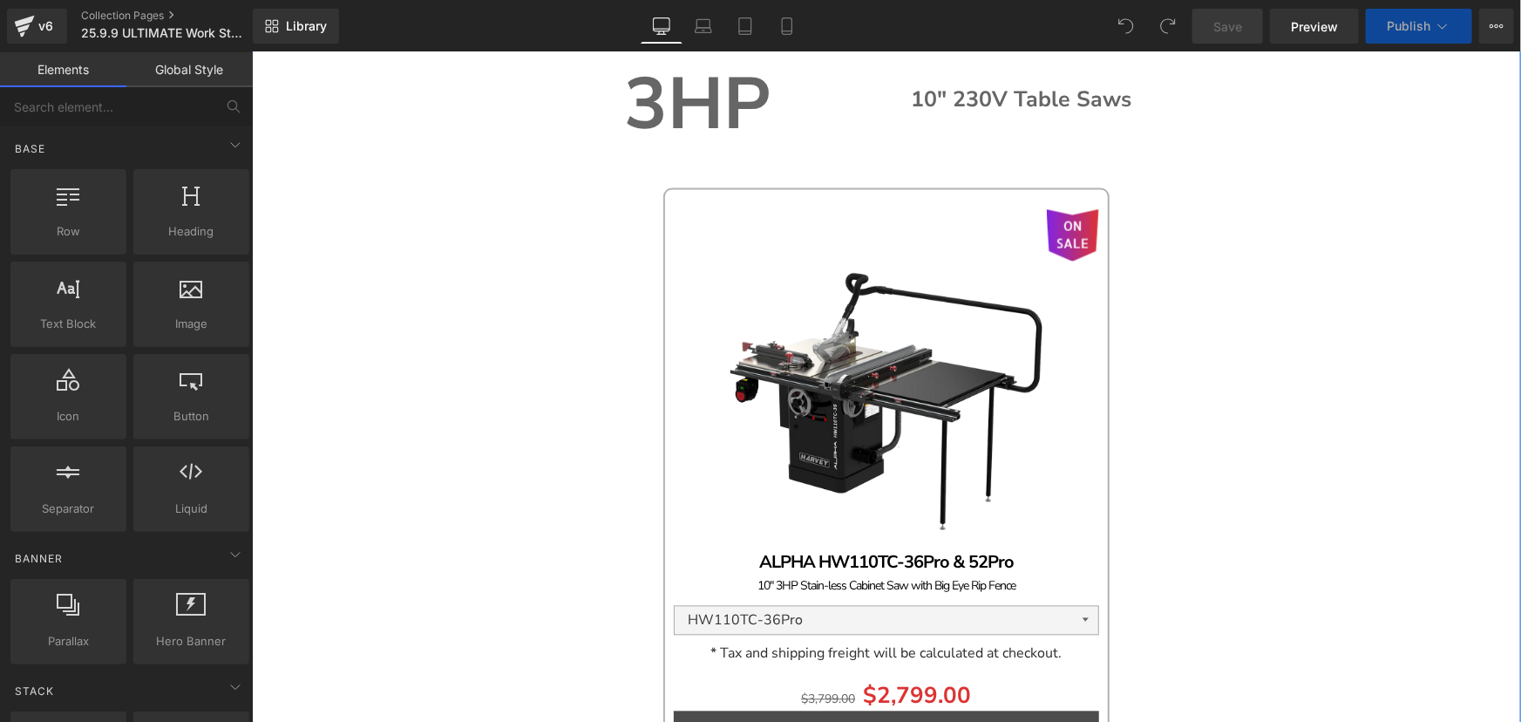
scroll to position [1833, 0]
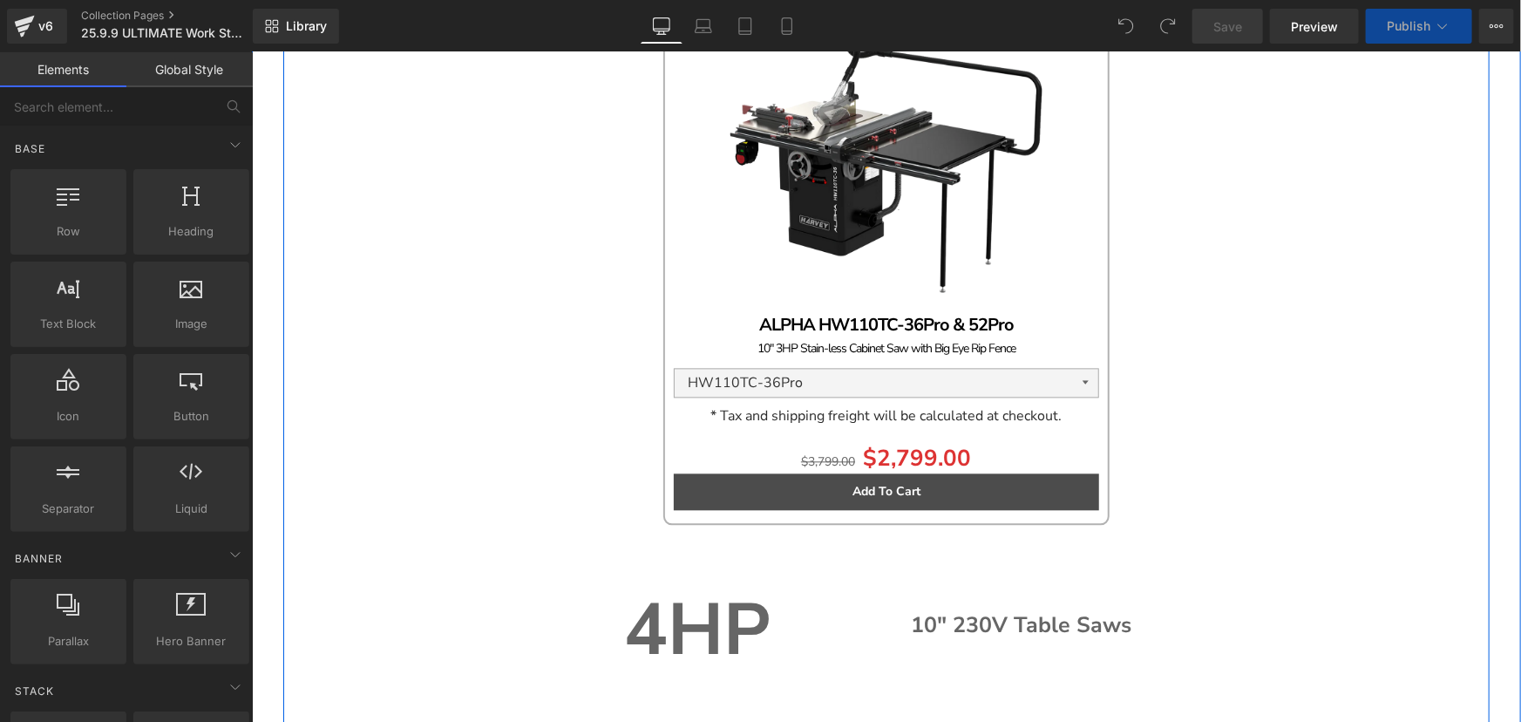
click at [502, 294] on div "2HP Text Block 10" 115V/230V Table Saws Text Block Row ON SALE" at bounding box center [885, 196] width 1206 height 2279
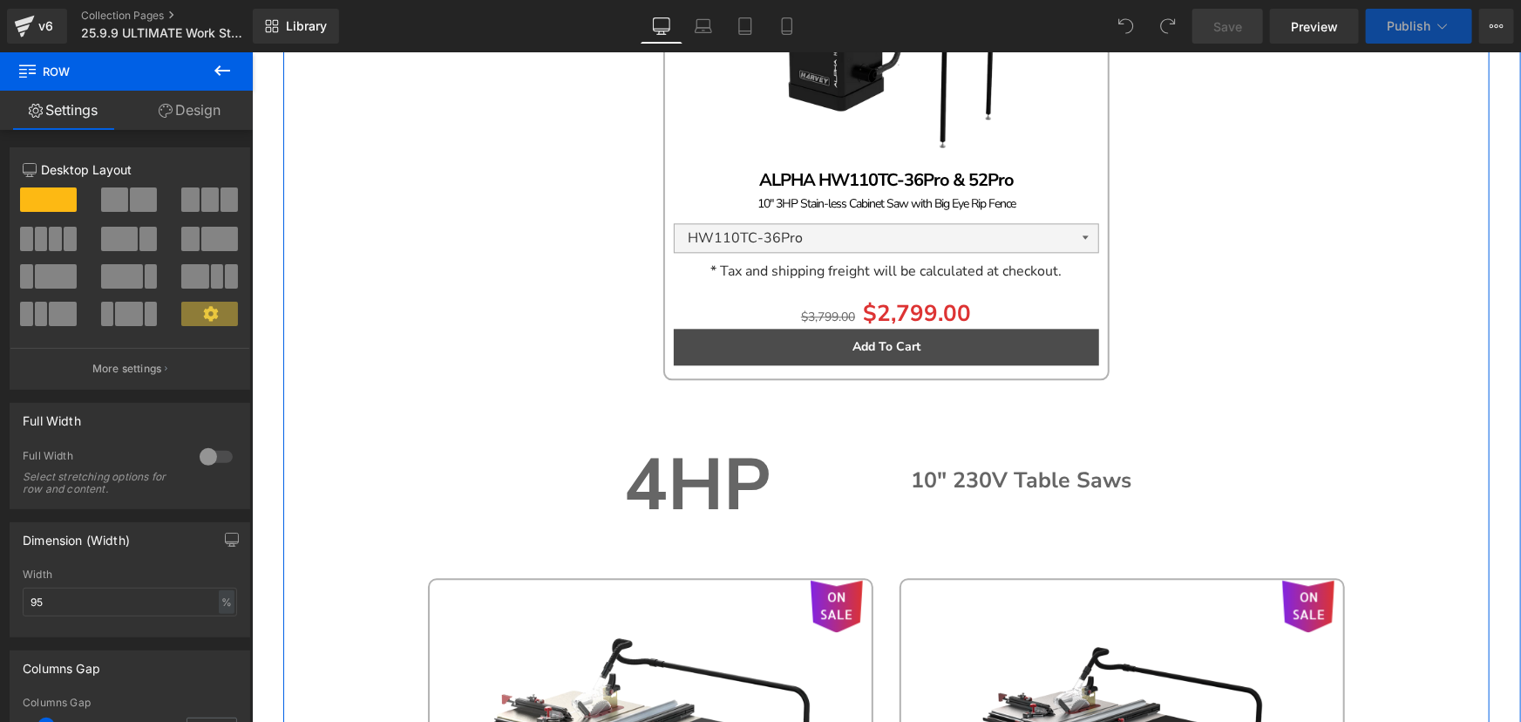
scroll to position [2230, 0]
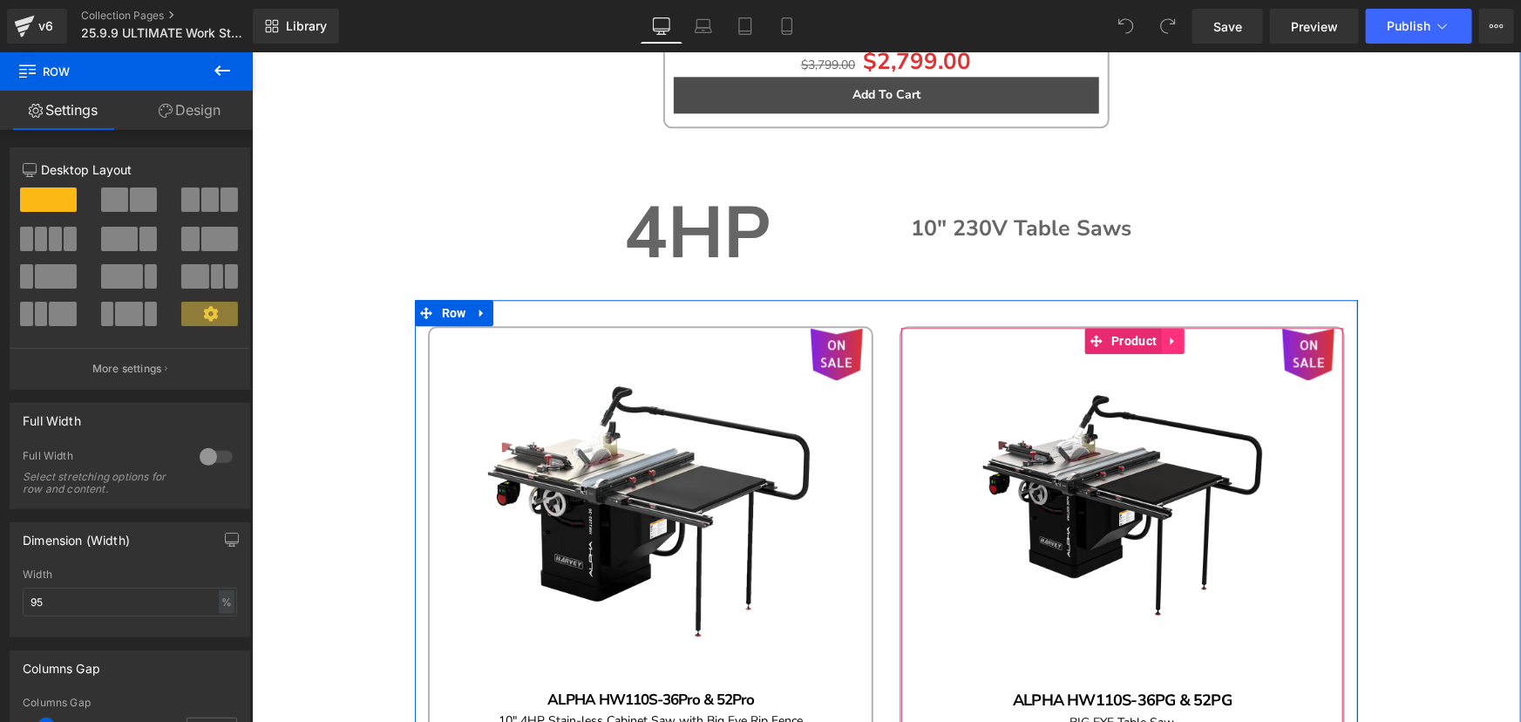
click at [1171, 340] on icon at bounding box center [1172, 340] width 12 height 13
click at [1178, 340] on icon at bounding box center [1184, 340] width 12 height 13
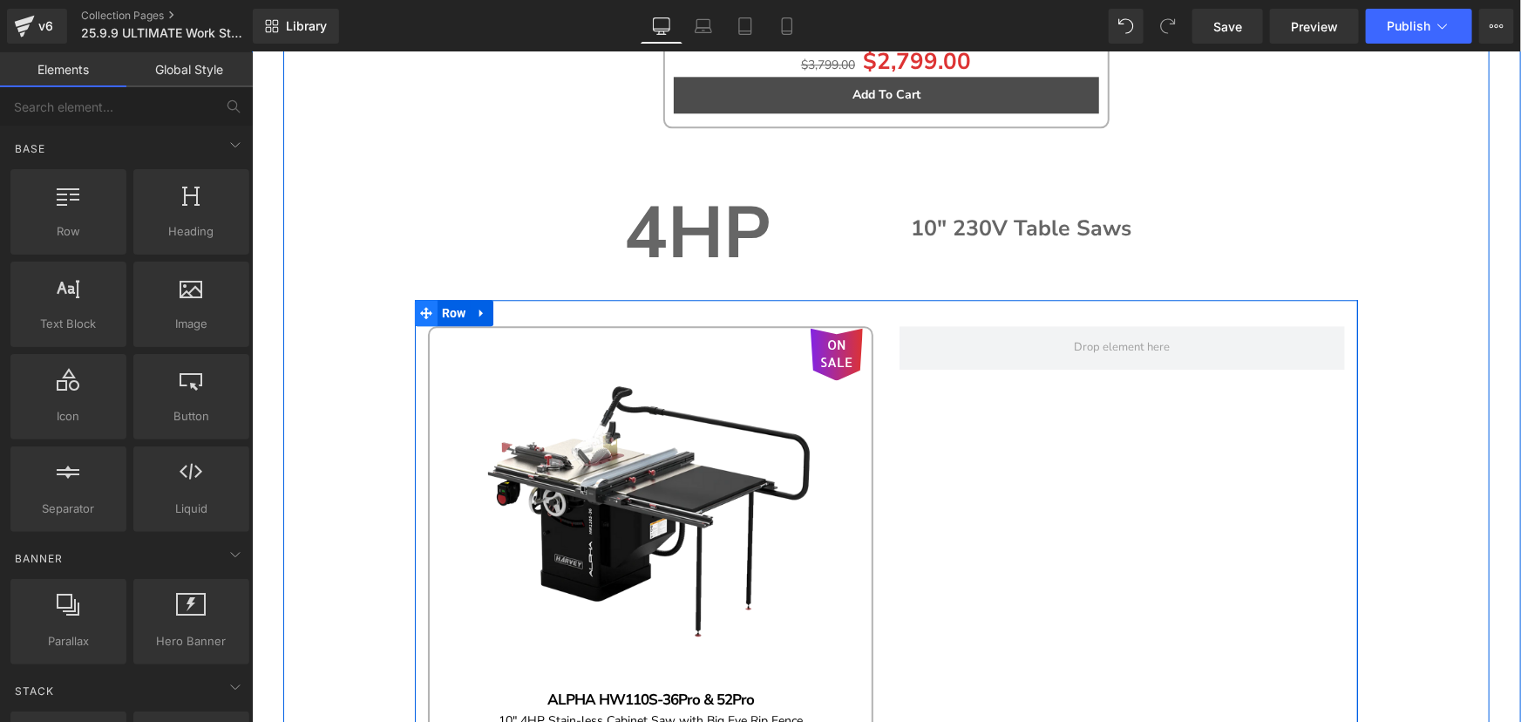
click at [429, 308] on span at bounding box center [425, 312] width 23 height 26
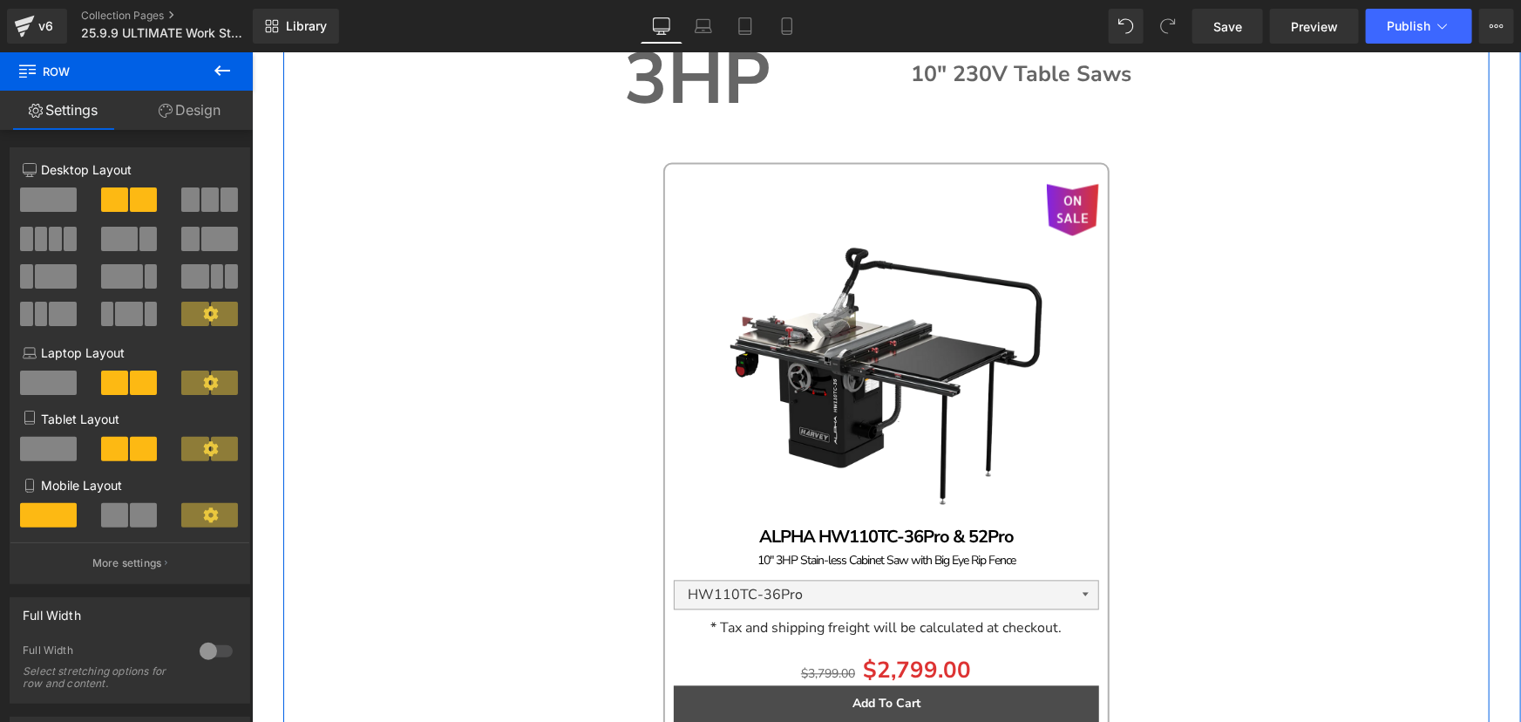
scroll to position [1595, 0]
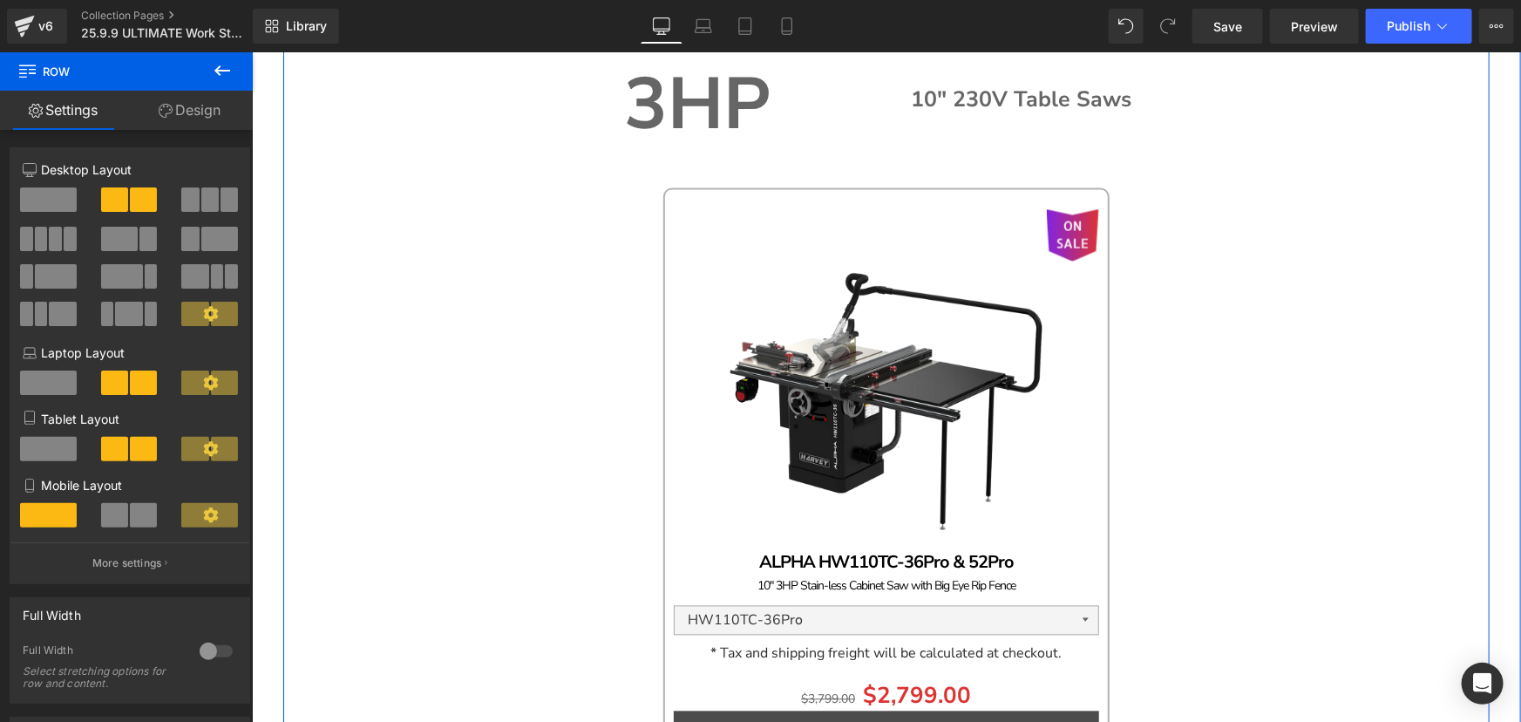
click at [744, 255] on img at bounding box center [886, 378] width 340 height 340
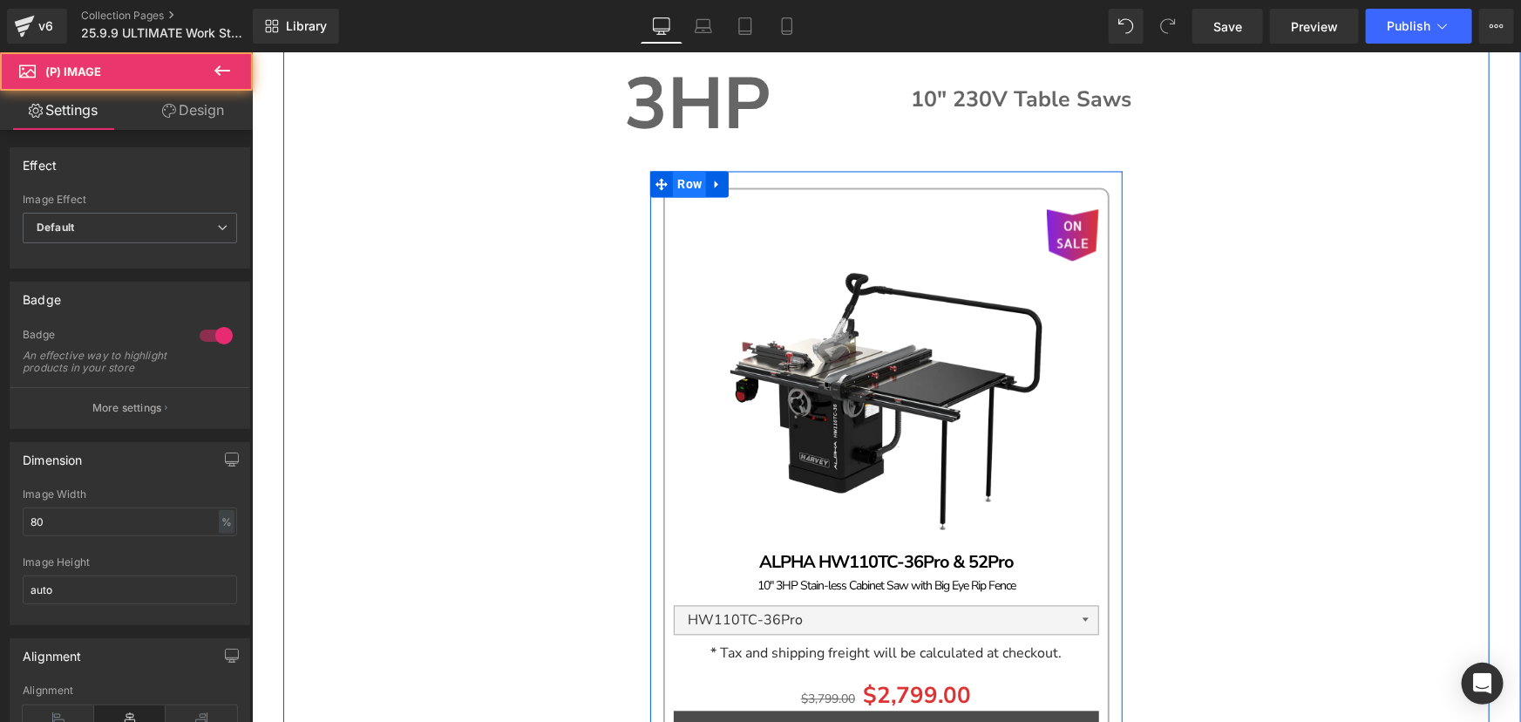
click at [685, 178] on span "Row" at bounding box center [688, 184] width 33 height 26
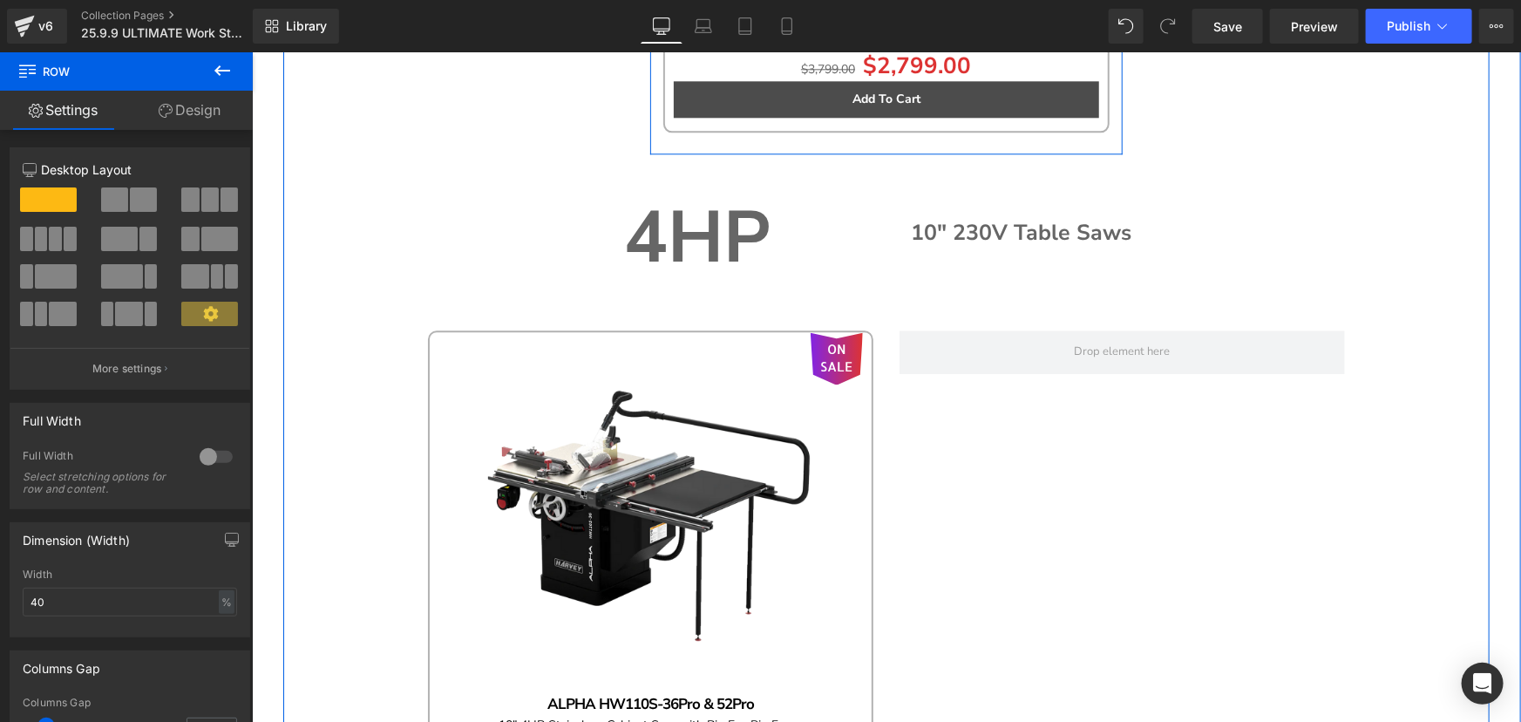
scroll to position [2230, 0]
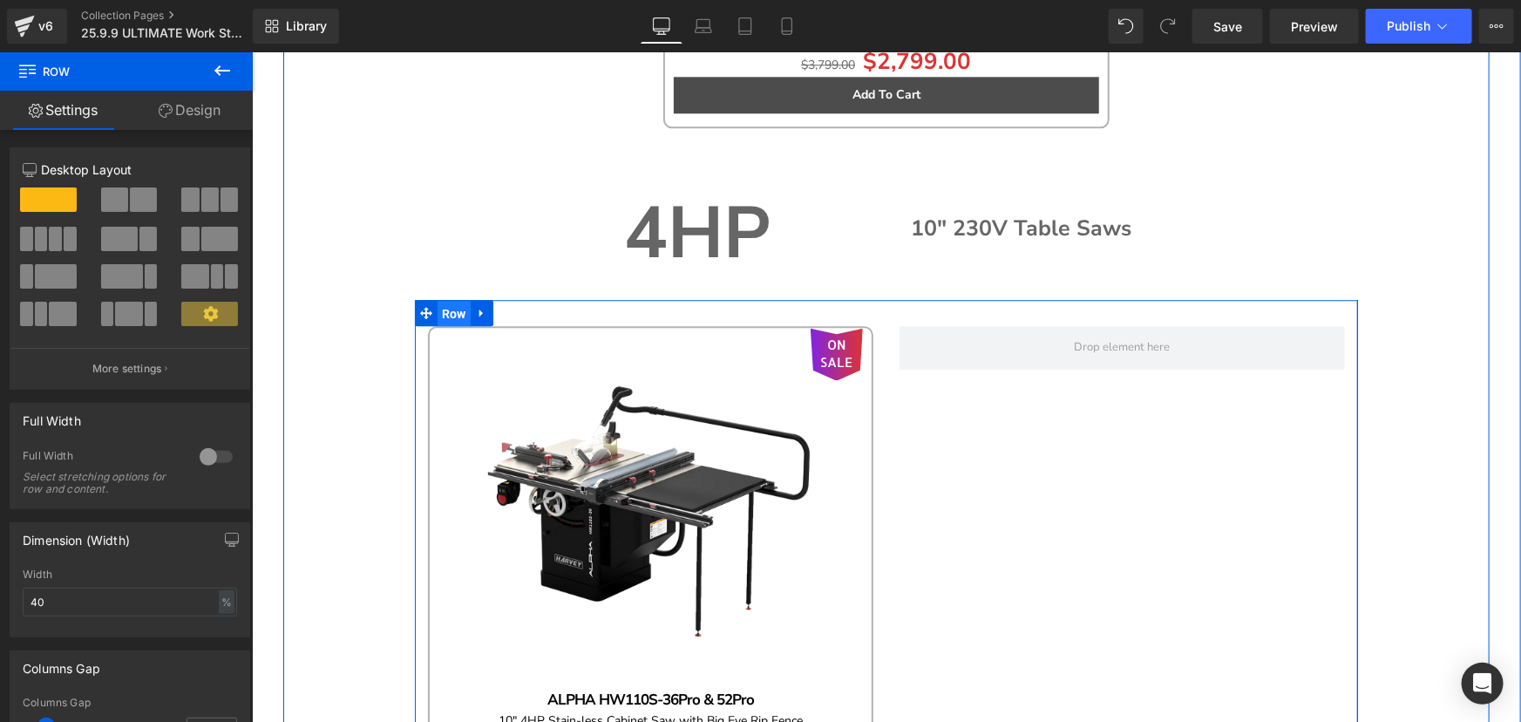
click at [458, 309] on span "Row" at bounding box center [453, 313] width 33 height 26
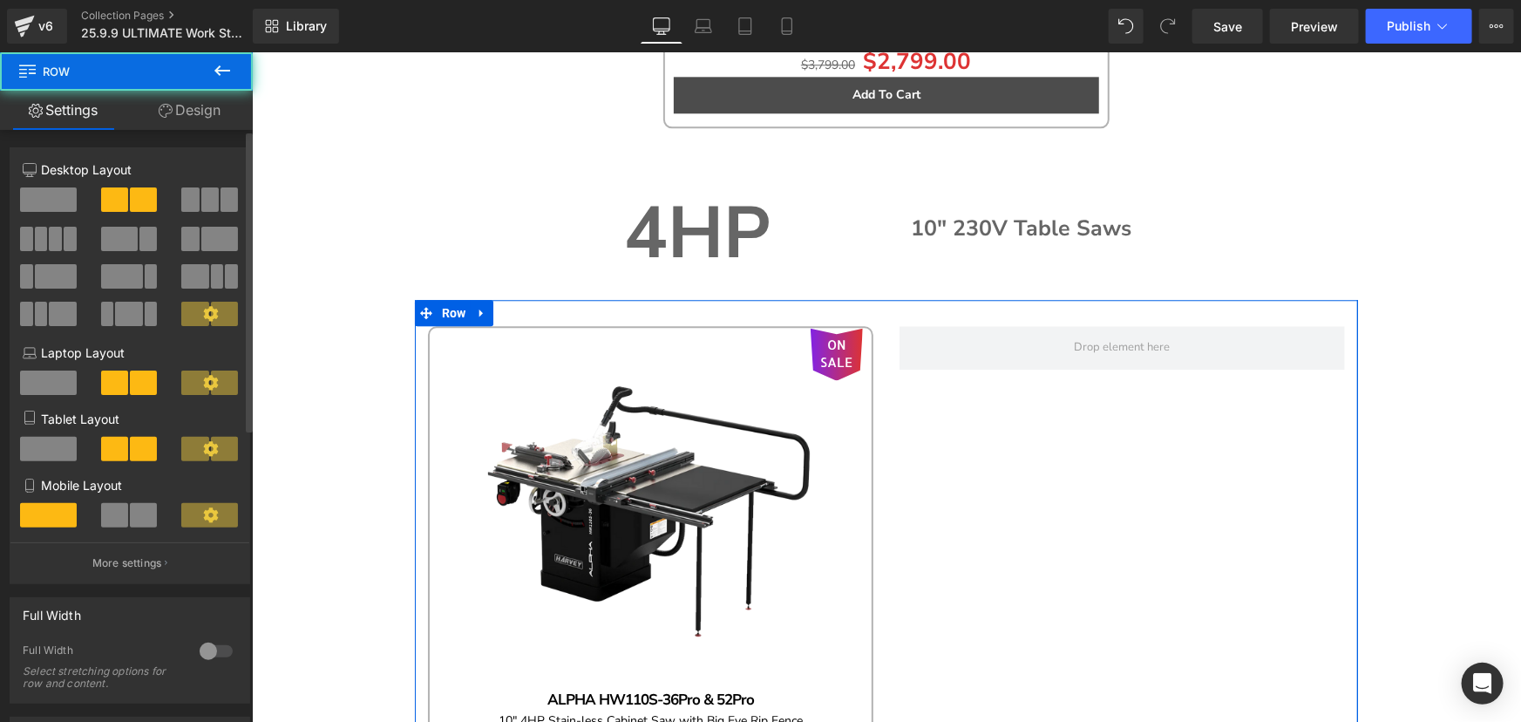
drag, startPoint x: 46, startPoint y: 200, endPoint x: 242, endPoint y: 223, distance: 197.6
click at [46, 200] on span at bounding box center [48, 199] width 57 height 24
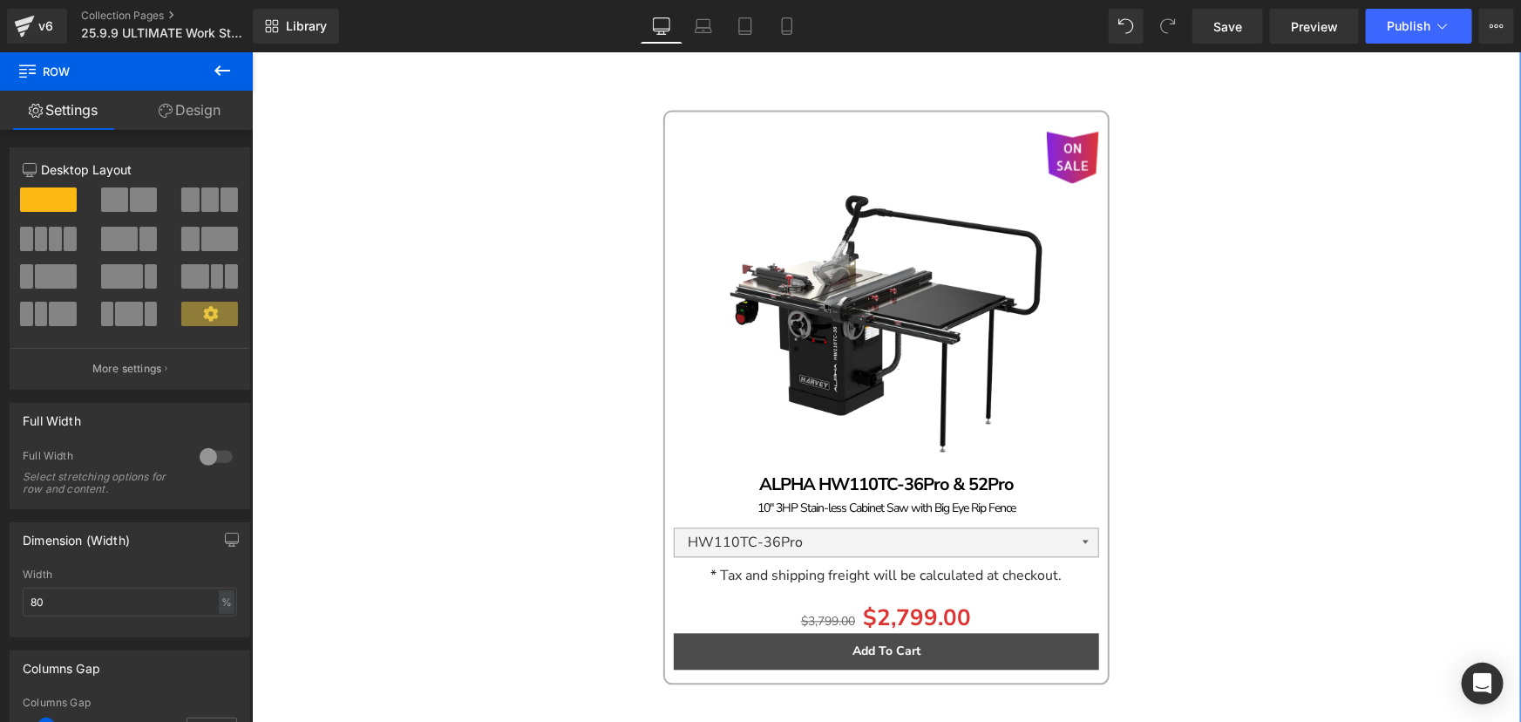
scroll to position [1517, 0]
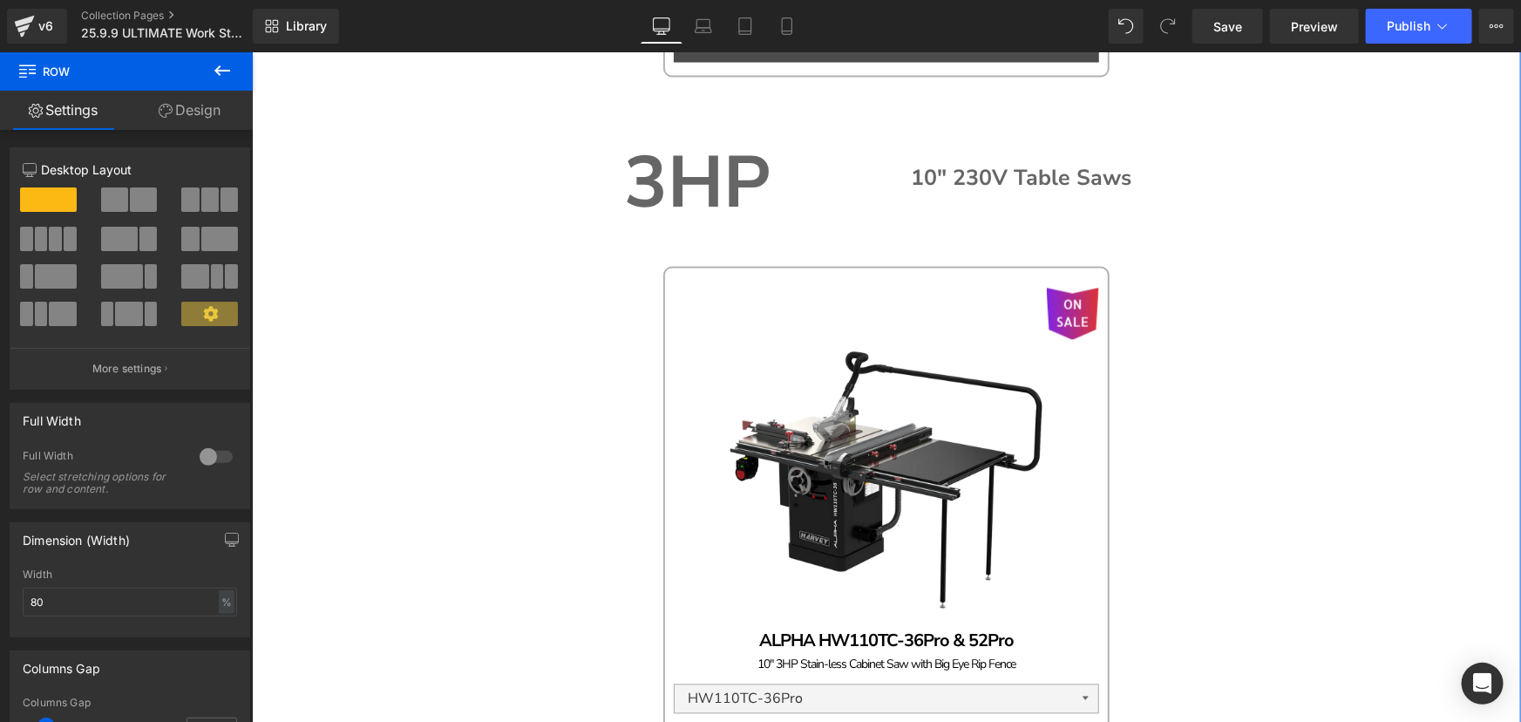
click at [718, 214] on strong "3HP" at bounding box center [696, 182] width 146 height 99
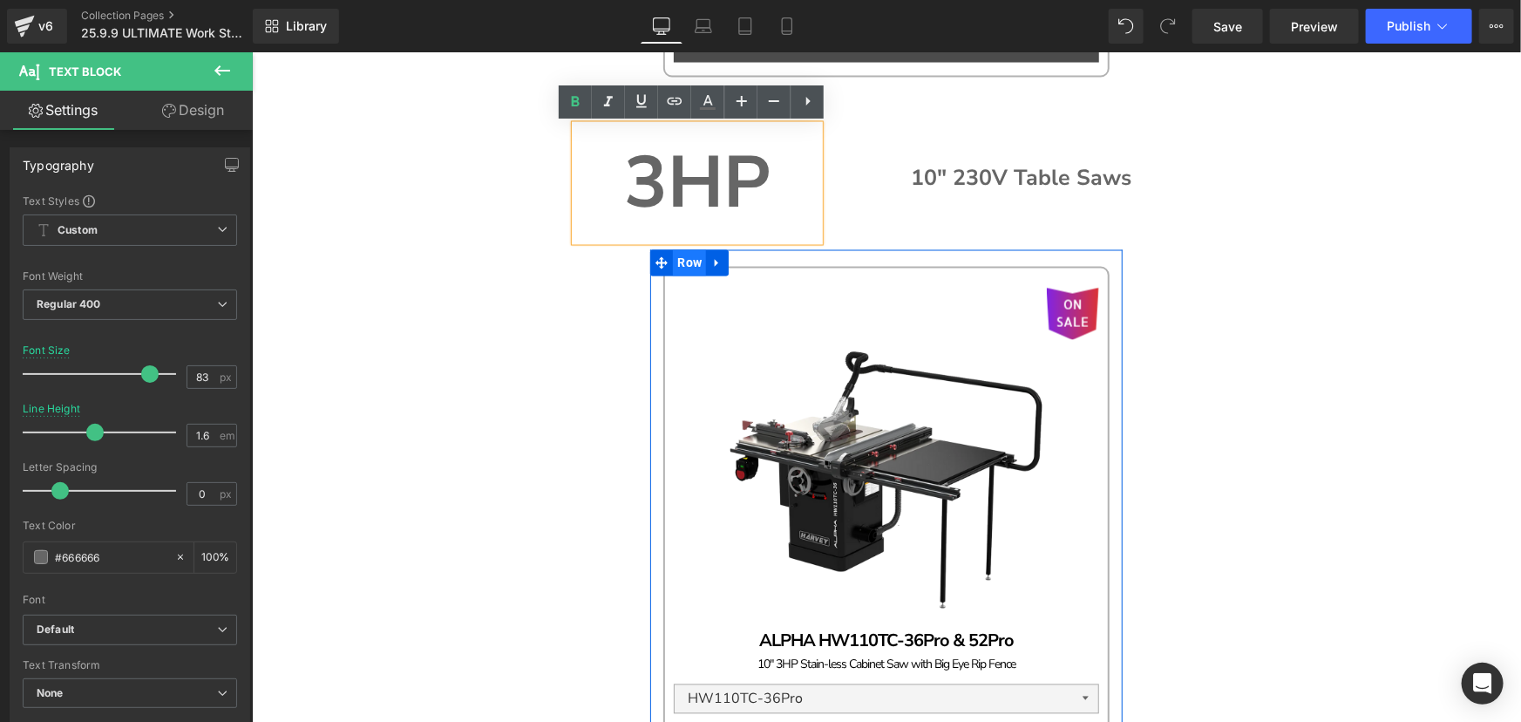
click at [678, 262] on span "Row" at bounding box center [688, 262] width 33 height 26
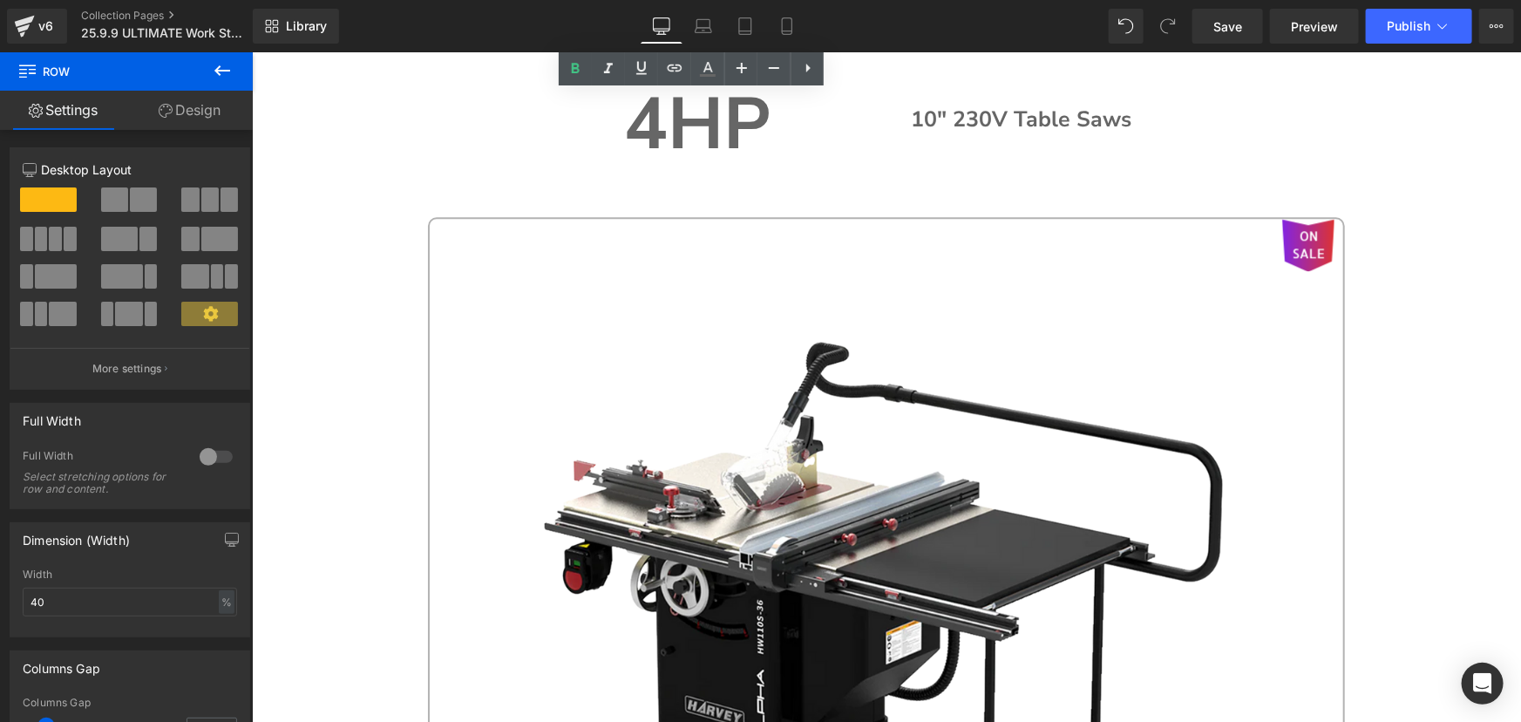
scroll to position [2309, 0]
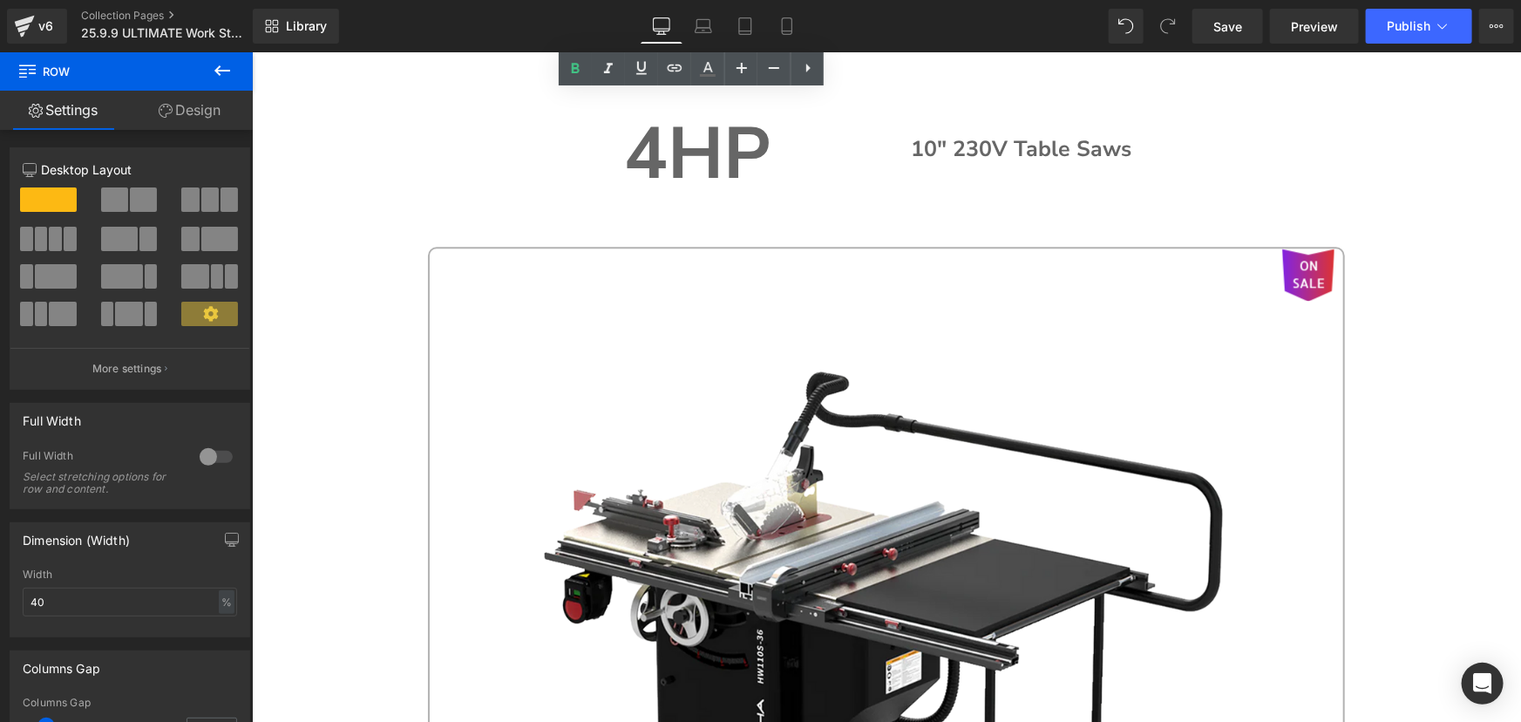
click at [488, 365] on link "ON SALE" at bounding box center [886, 606] width 897 height 717
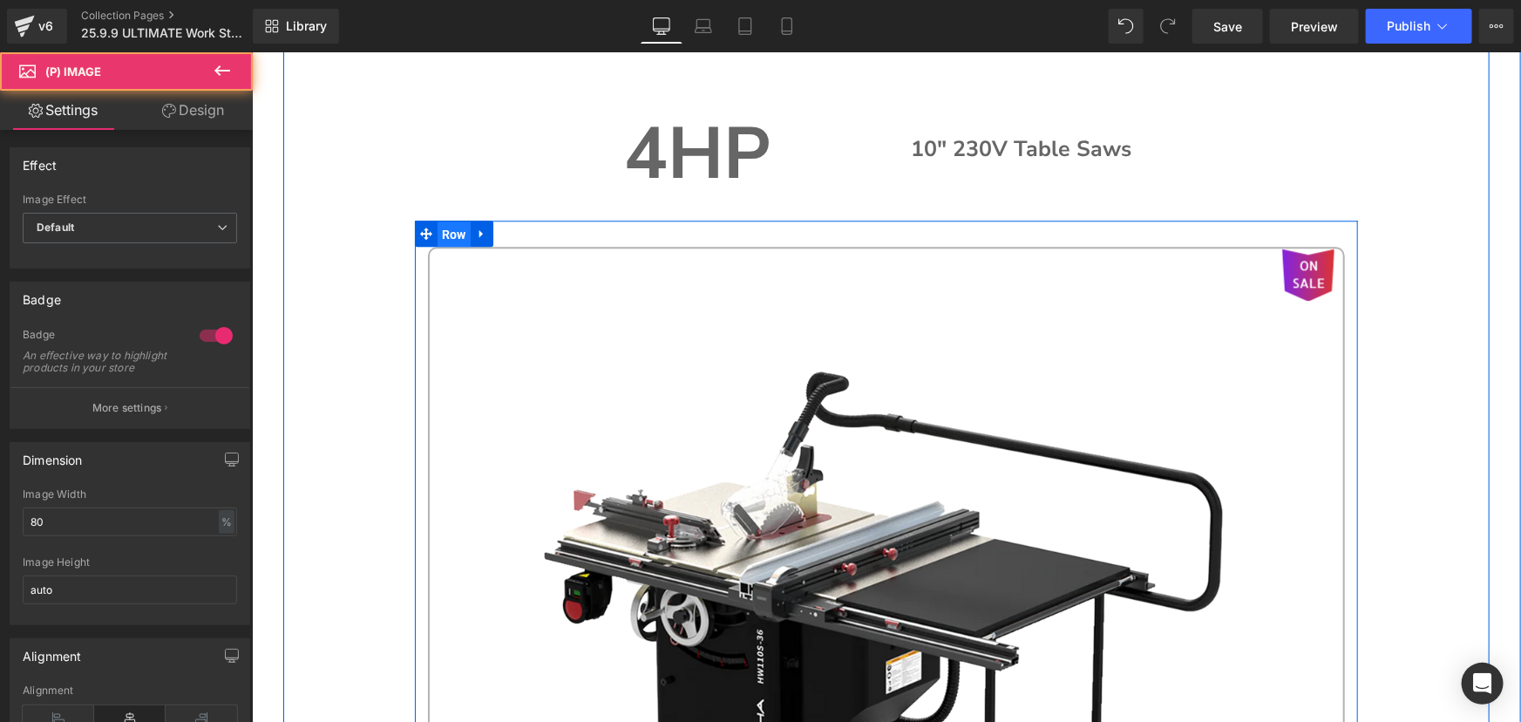
click at [455, 236] on span "Row" at bounding box center [453, 234] width 33 height 26
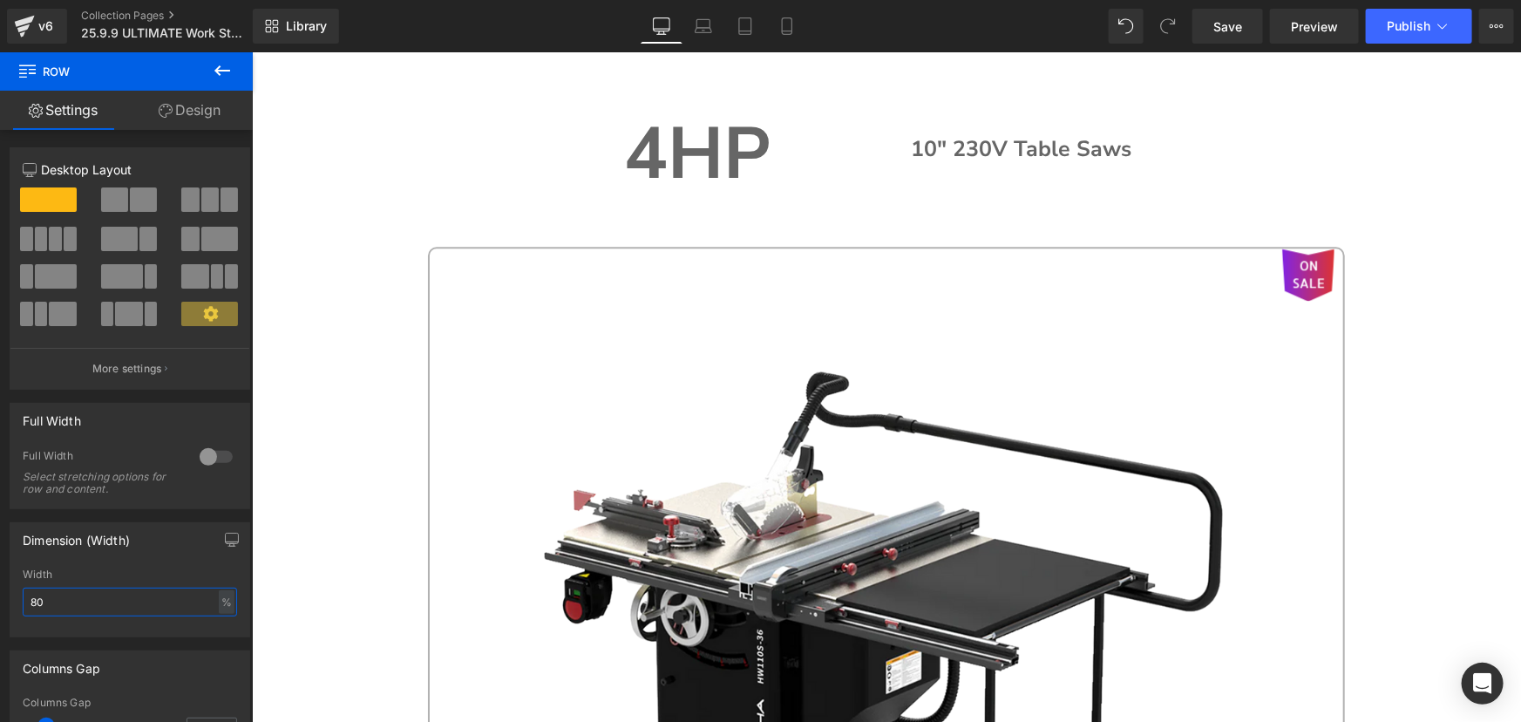
drag, startPoint x: 84, startPoint y: 603, endPoint x: -84, endPoint y: 559, distance: 173.2
click at [0, 559] on html "Row You are previewing how the will restyle your page. You can not edit Element…" at bounding box center [760, 361] width 1521 height 722
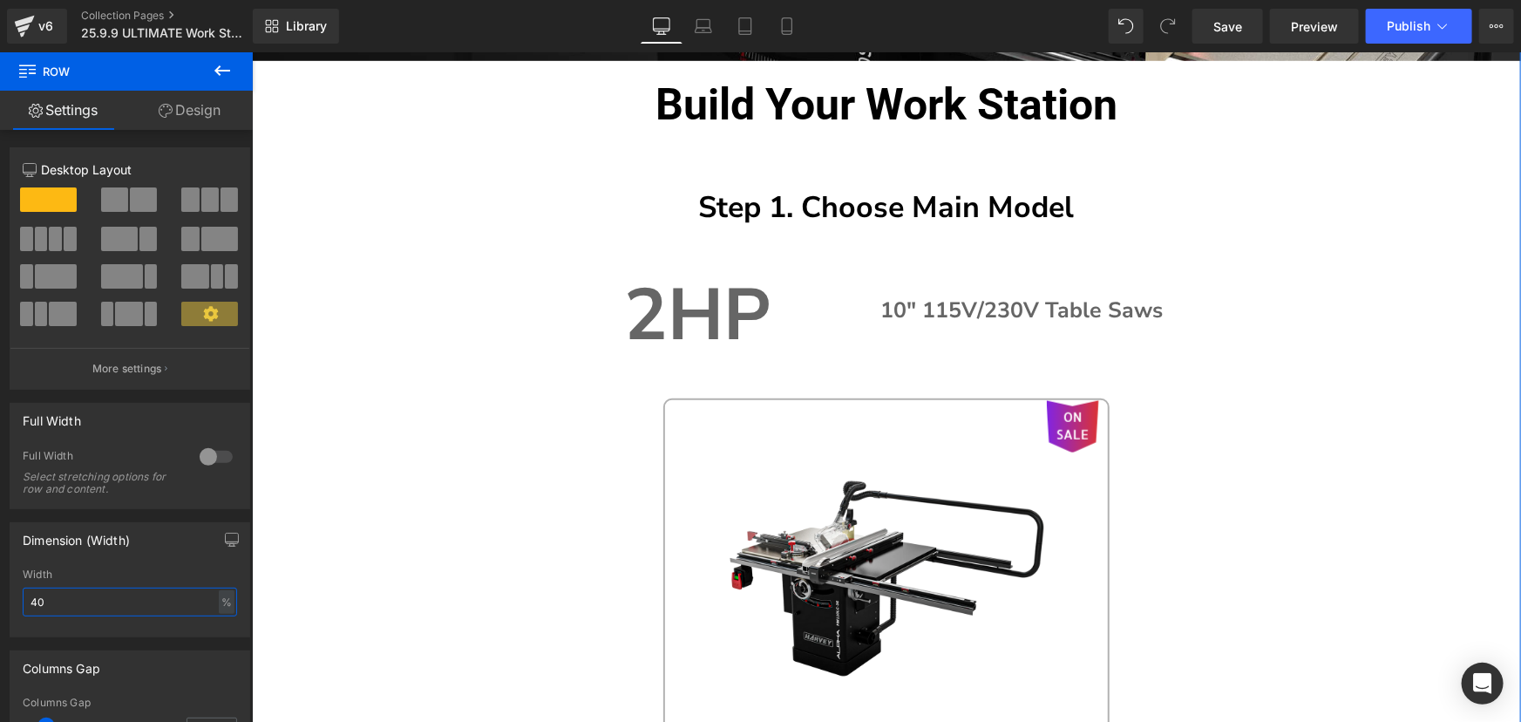
scroll to position [645, 0]
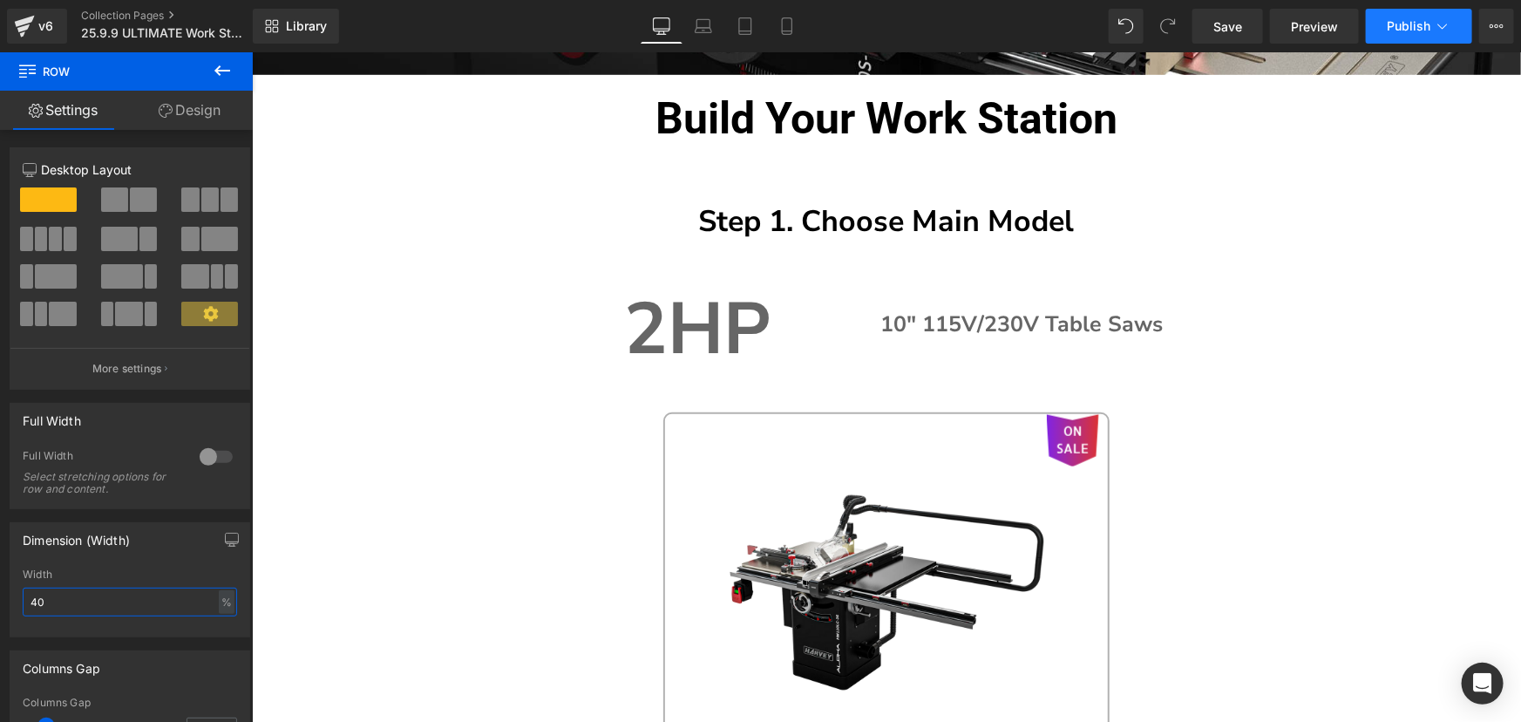
type input "40"
click at [1409, 19] on span "Publish" at bounding box center [1409, 26] width 44 height 14
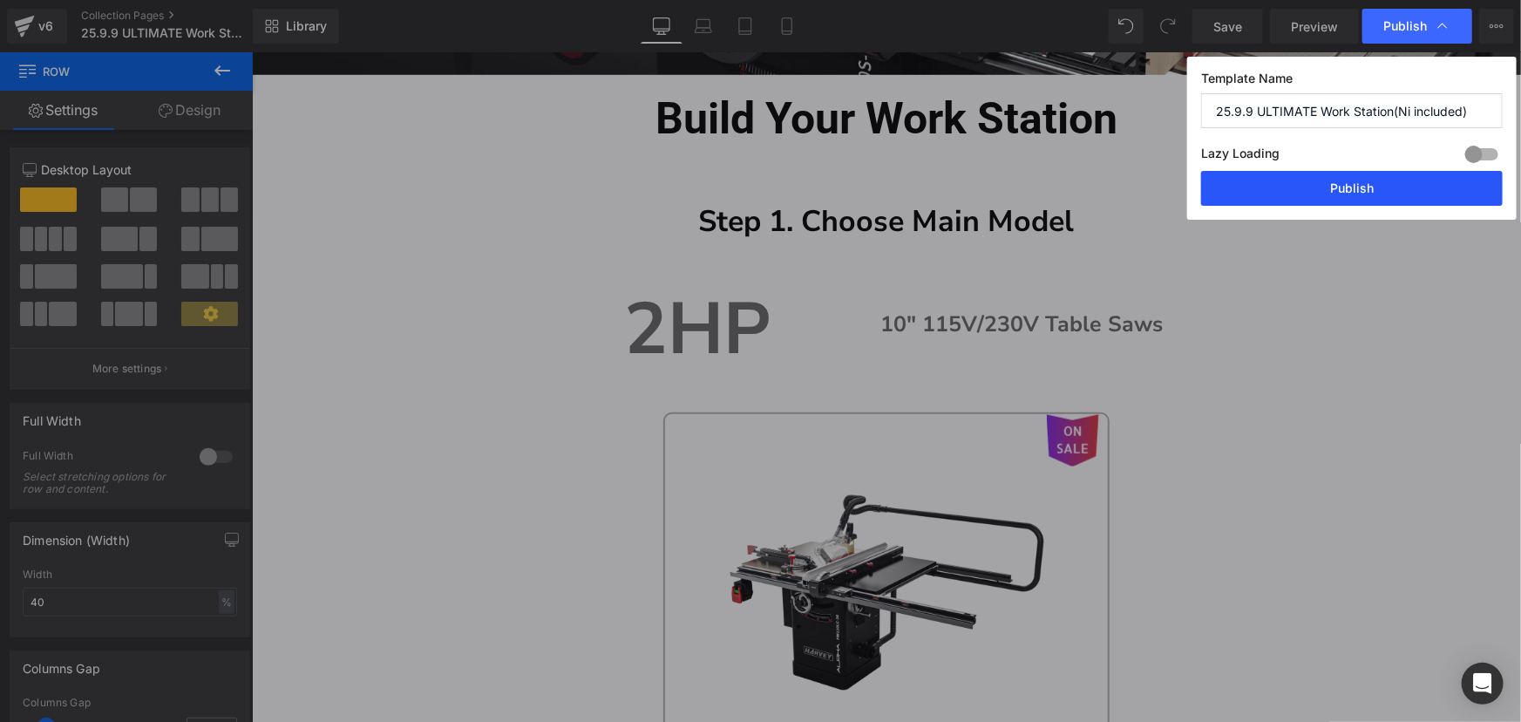
click at [1391, 196] on button "Publish" at bounding box center [1352, 188] width 302 height 35
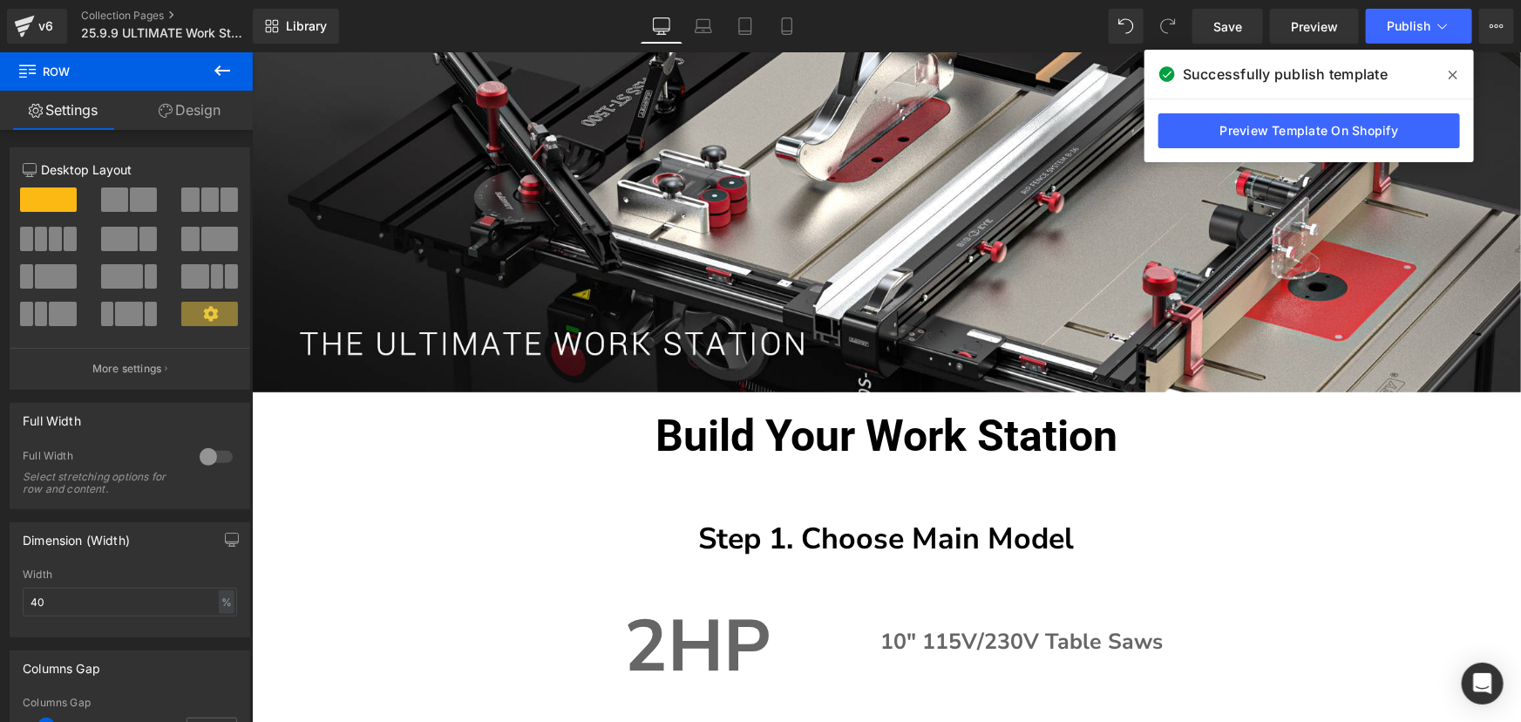
scroll to position [0, 0]
